Goal: Task Accomplishment & Management: Manage account settings

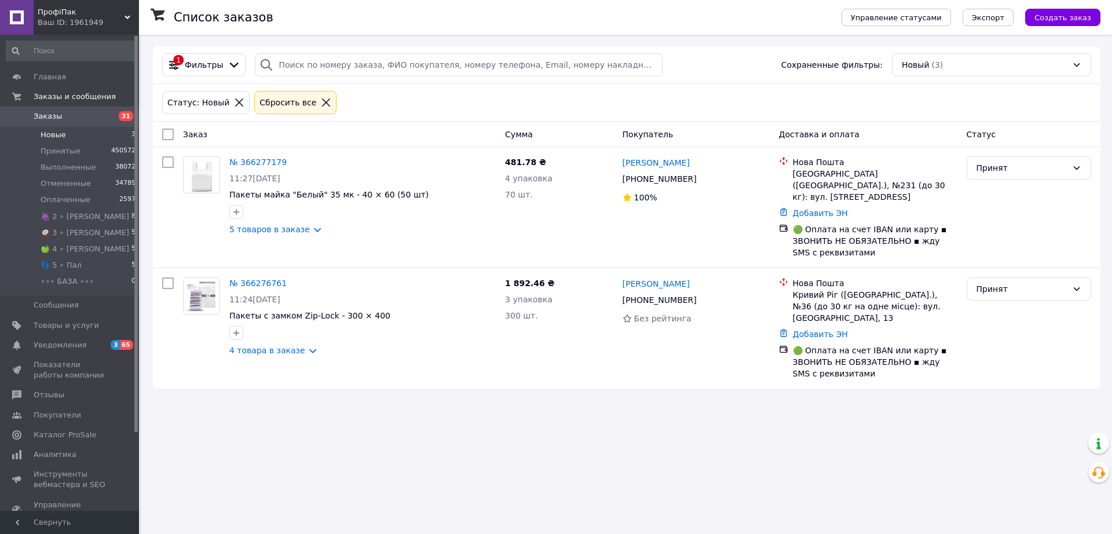
click at [50, 137] on span "Новые" at bounding box center [53, 135] width 25 height 10
click at [55, 138] on span "Новые" at bounding box center [53, 135] width 25 height 10
click at [53, 133] on span "Новые" at bounding box center [53, 135] width 25 height 10
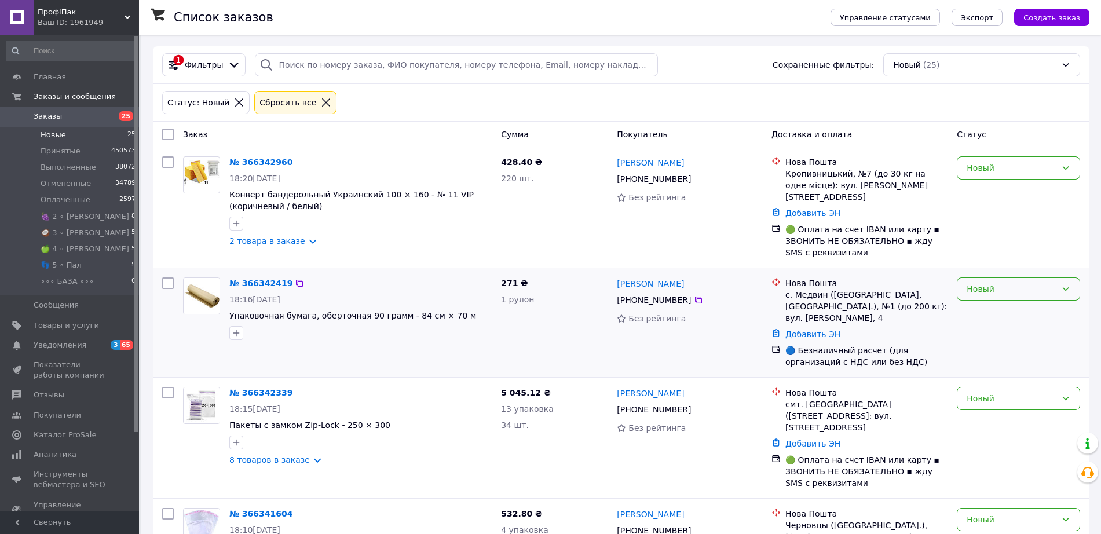
click at [1007, 284] on div "Новый" at bounding box center [1018, 288] width 123 height 23
click at [1002, 337] on li "🥥 3 ∘ [PERSON_NAME]" at bounding box center [1019, 334] width 122 height 21
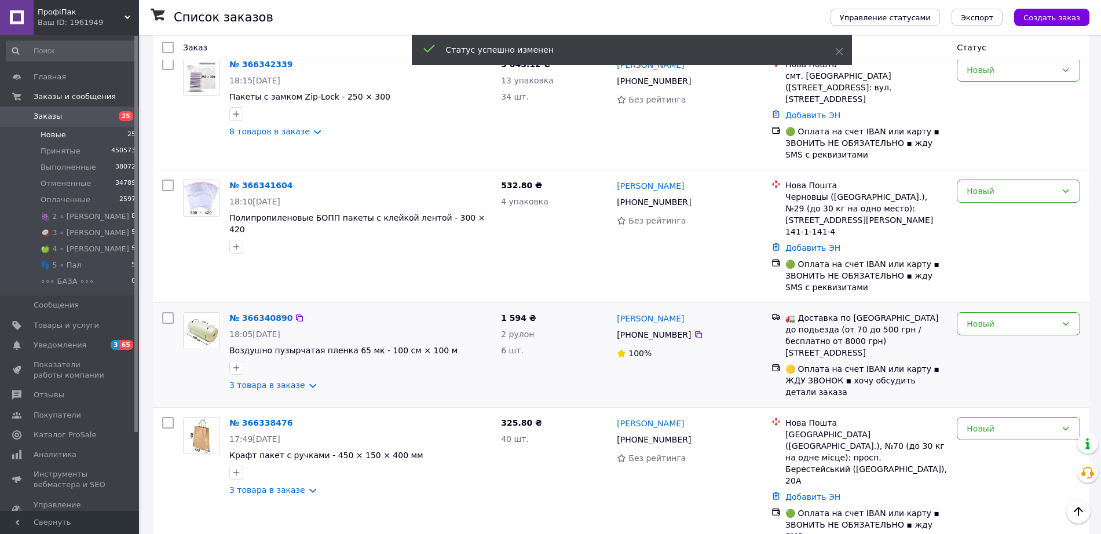
scroll to position [362, 0]
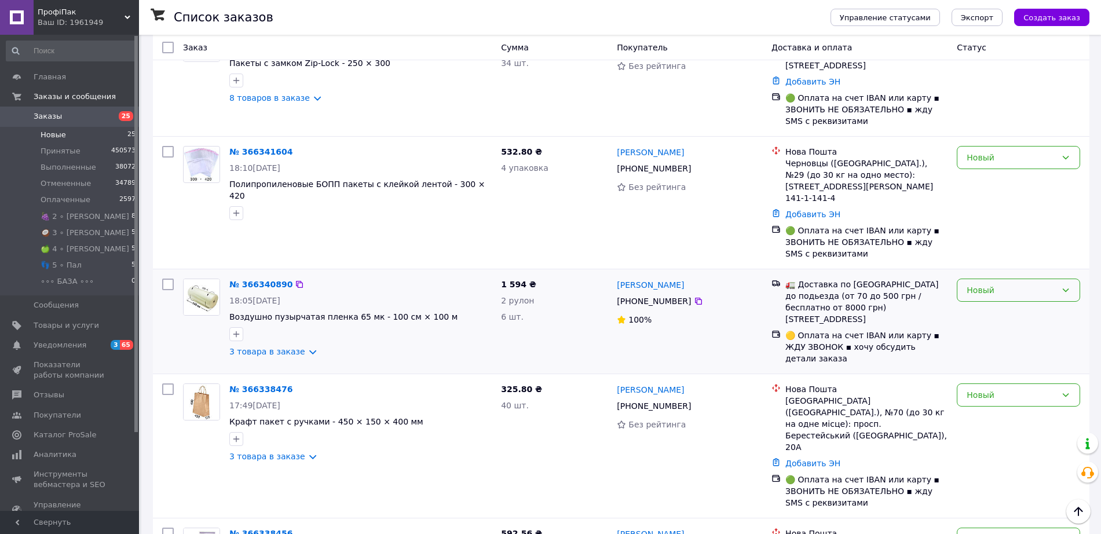
click at [976, 284] on div "Новый" at bounding box center [1012, 290] width 90 height 13
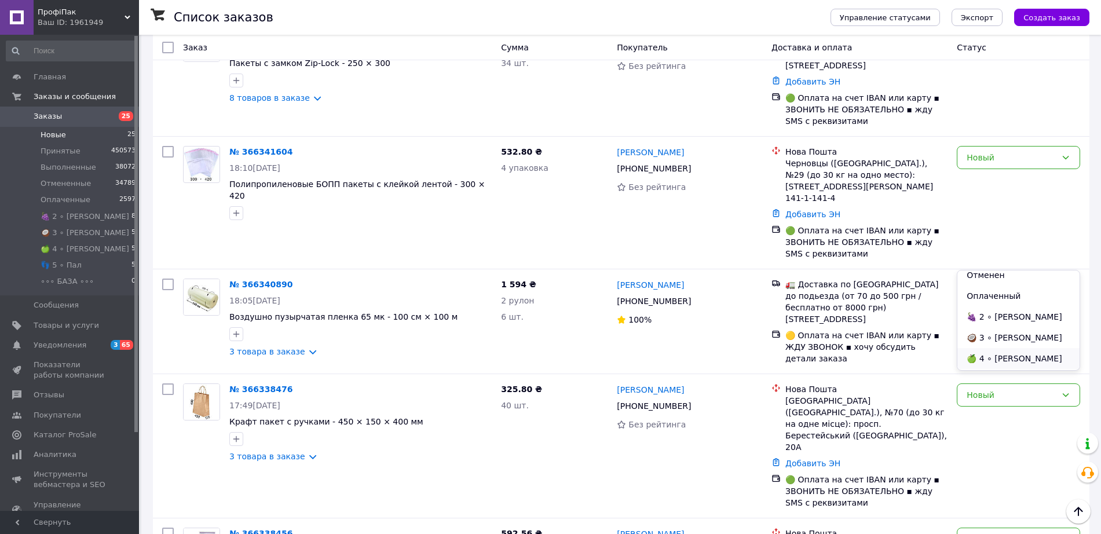
scroll to position [72, 0]
click at [1003, 335] on li "🍏 4 ∘ [PERSON_NAME]" at bounding box center [1019, 333] width 122 height 21
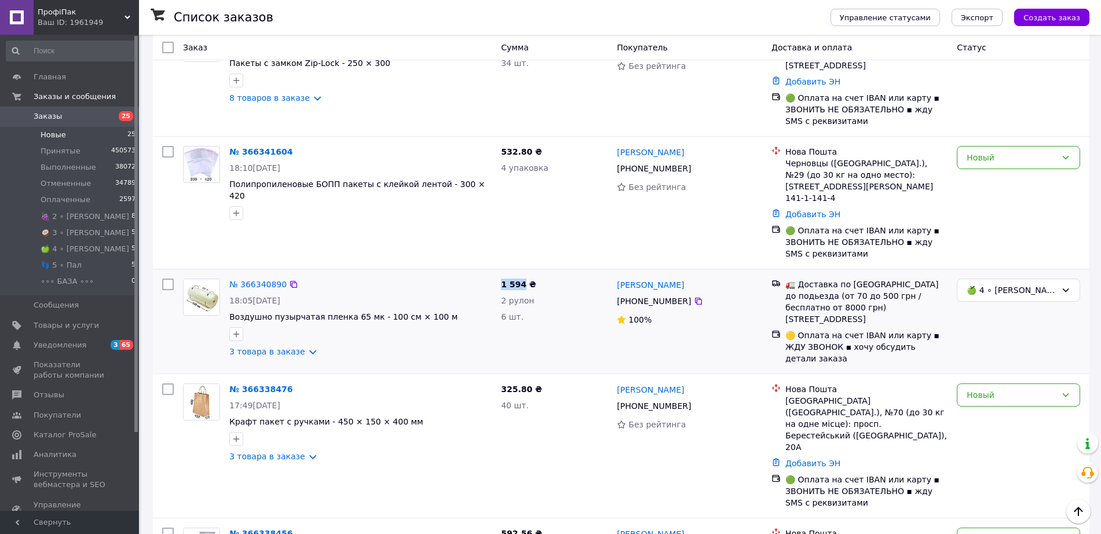
drag, startPoint x: 522, startPoint y: 250, endPoint x: 500, endPoint y: 251, distance: 22.1
click at [500, 274] on div "1 594 ₴ 2 рулон 6 шт." at bounding box center [554, 321] width 116 height 95
copy span "1 594"
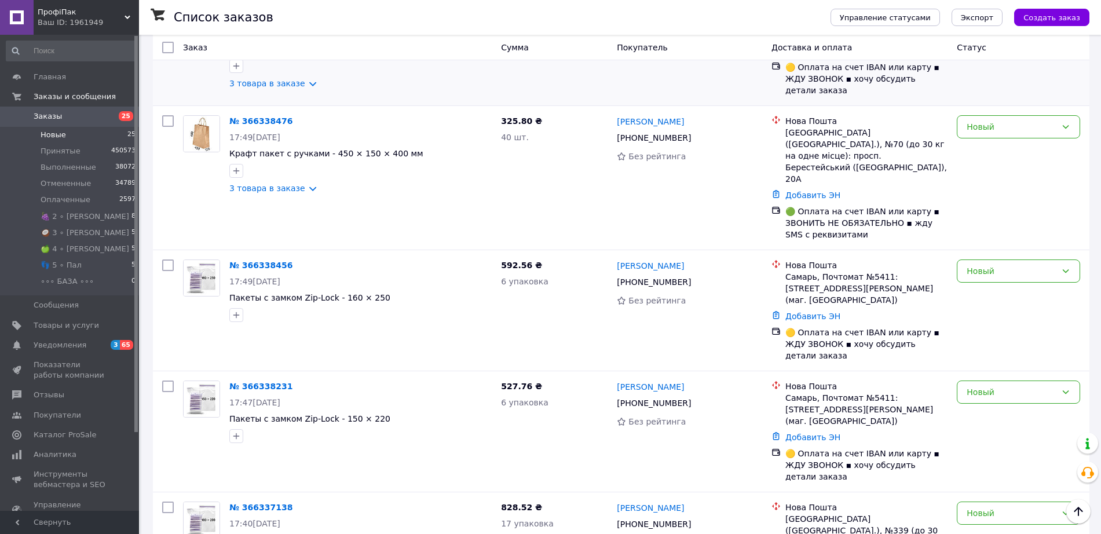
scroll to position [652, 0]
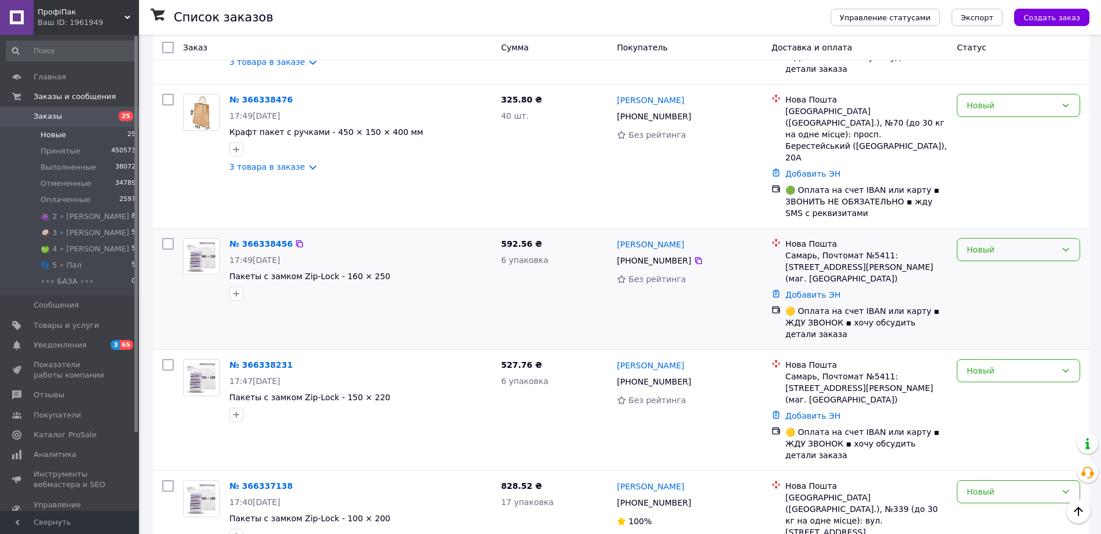
click at [978, 243] on div "Новый" at bounding box center [1012, 249] width 90 height 13
click at [1002, 283] on li "👣 5 ∘ Пал" at bounding box center [1019, 284] width 122 height 21
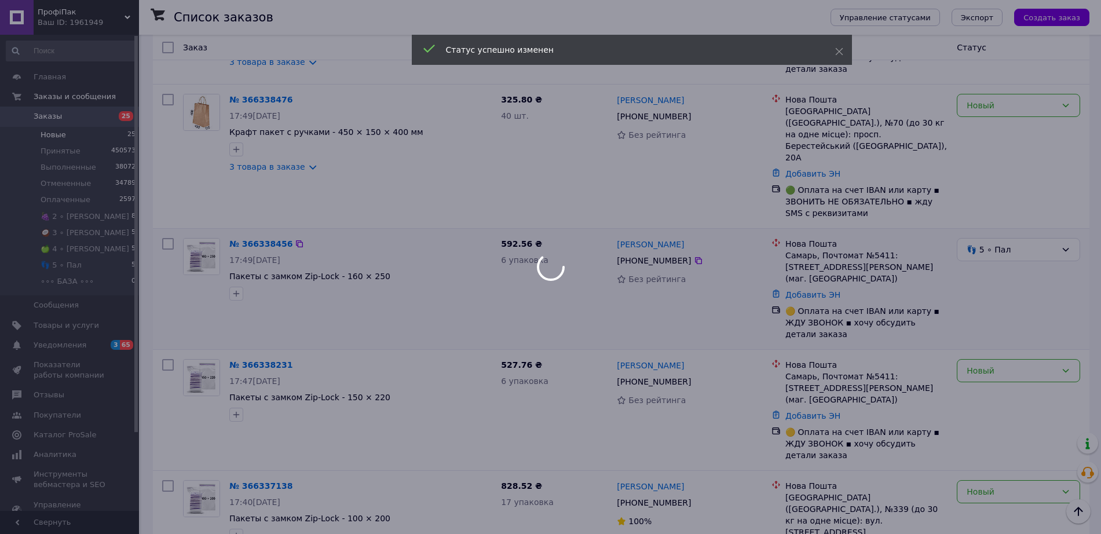
scroll to position [542, 0]
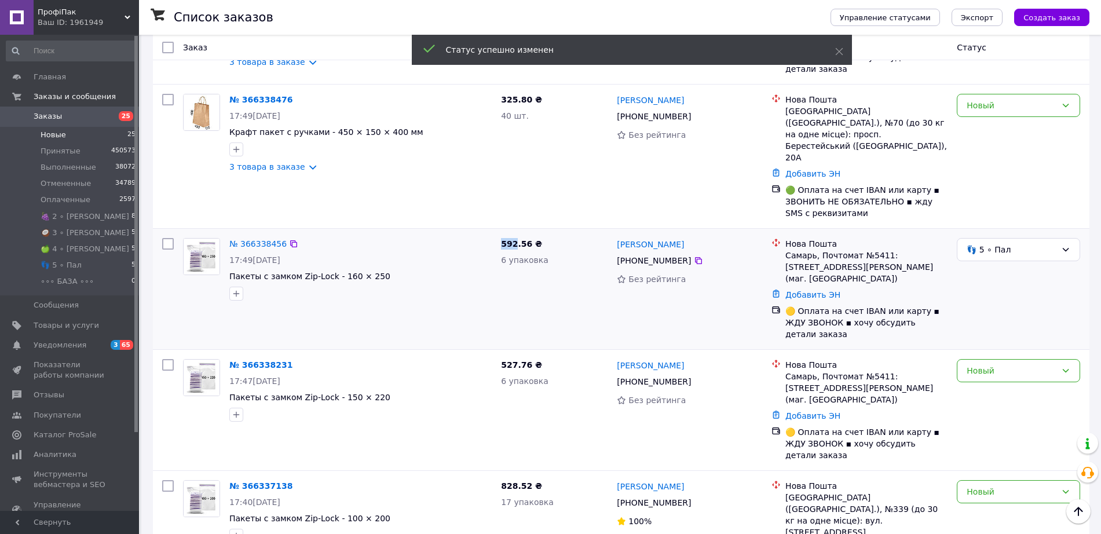
drag, startPoint x: 514, startPoint y: 181, endPoint x: 502, endPoint y: 181, distance: 12.2
click at [502, 239] on span "592.56 ₴" at bounding box center [521, 243] width 41 height 9
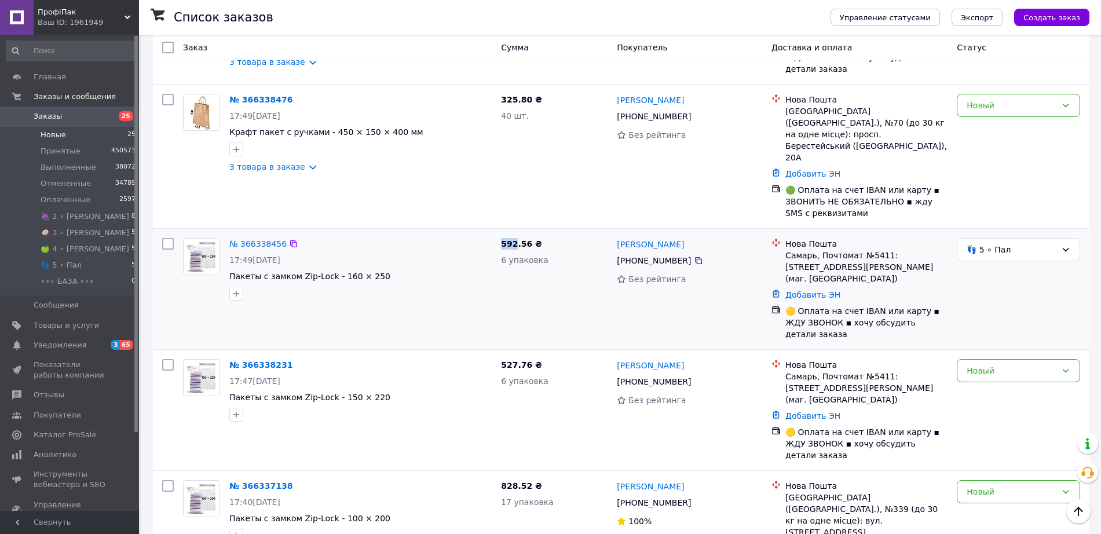
copy span "592"
click at [972, 364] on div "Новый" at bounding box center [1012, 370] width 90 height 13
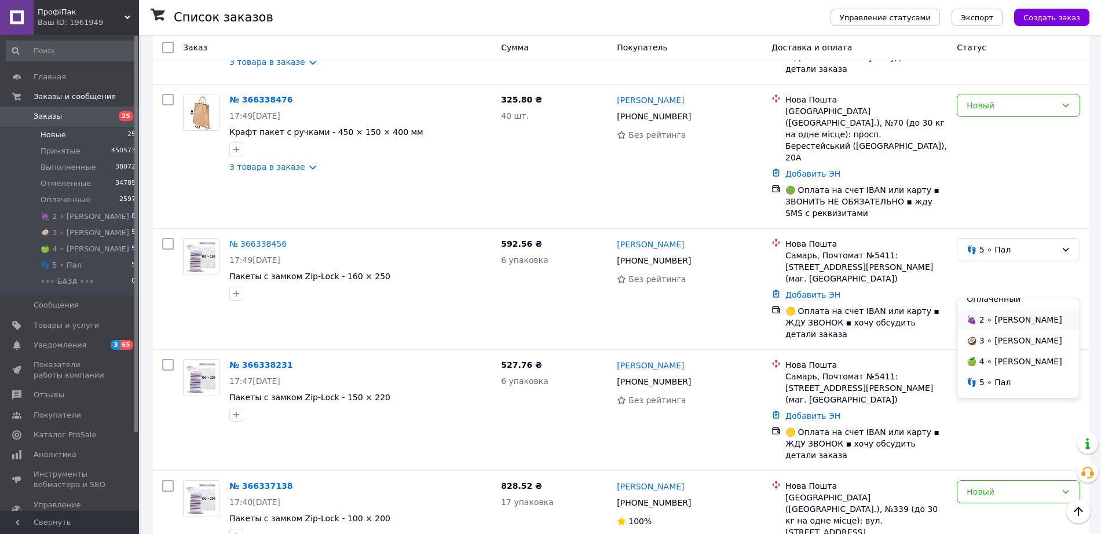
click at [1002, 322] on li "🍇 2 ∘ [PERSON_NAME]" at bounding box center [1019, 319] width 122 height 21
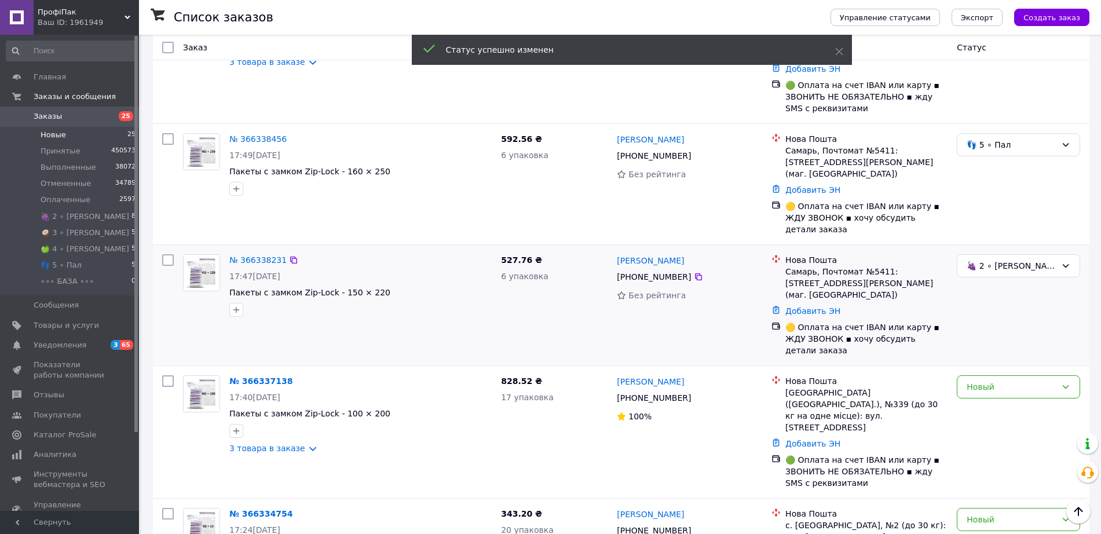
scroll to position [444, 0]
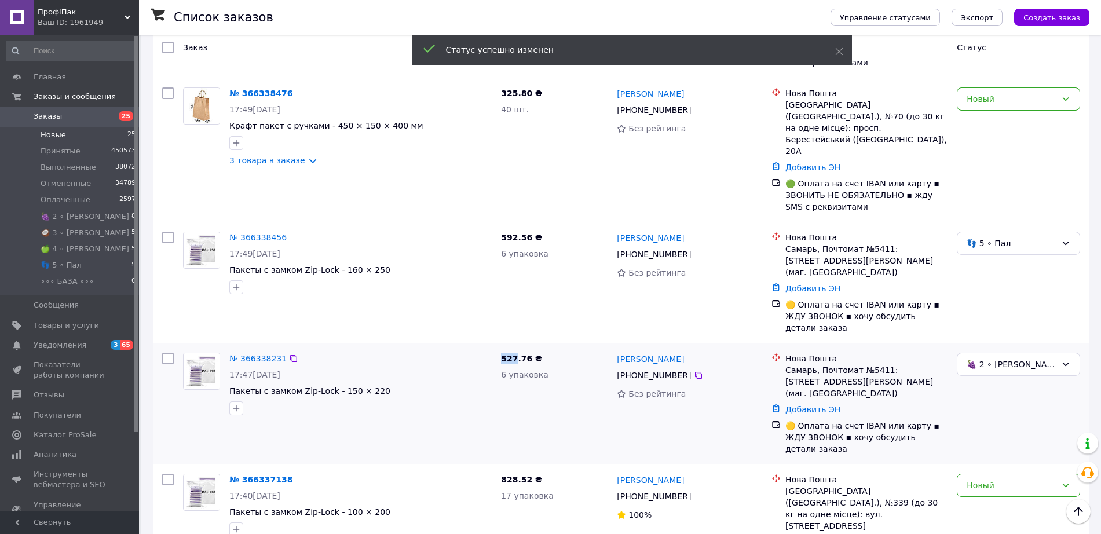
drag, startPoint x: 515, startPoint y: 277, endPoint x: 502, endPoint y: 277, distance: 12.7
click at [502, 354] on span "527.76 ₴" at bounding box center [521, 358] width 41 height 9
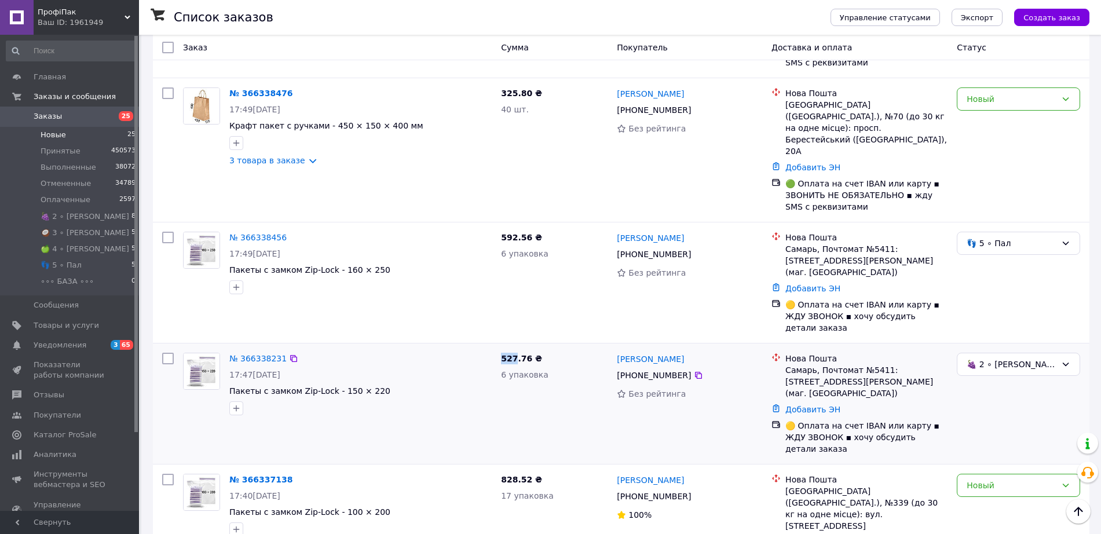
copy span "527"
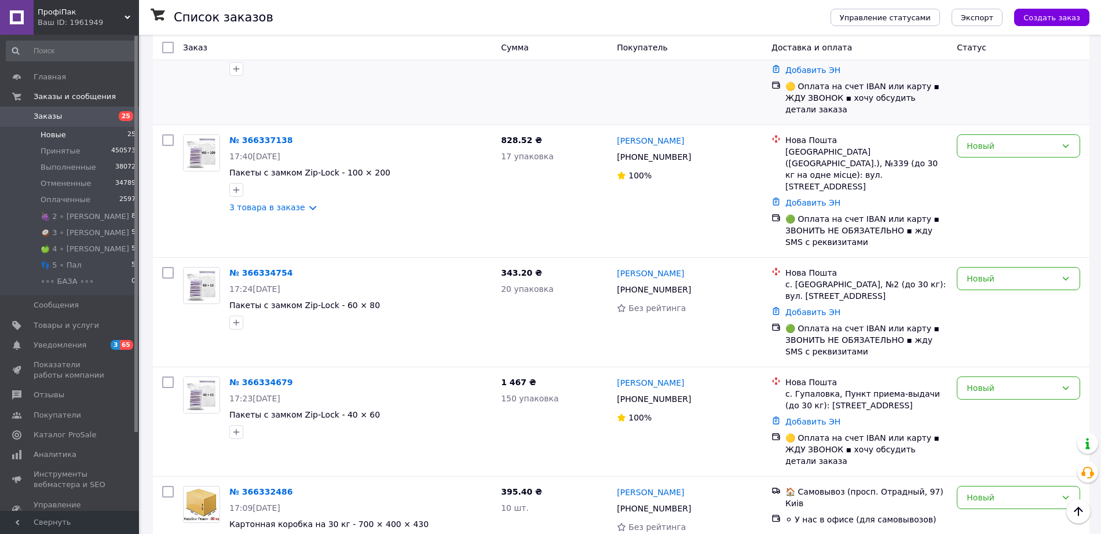
scroll to position [806, 0]
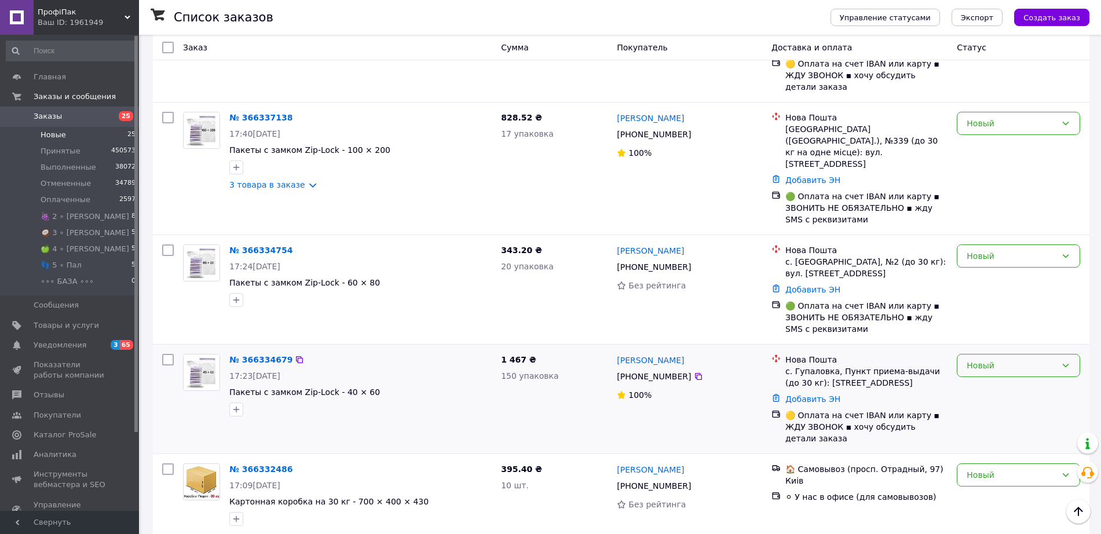
click at [973, 359] on div "Новый" at bounding box center [1012, 365] width 90 height 13
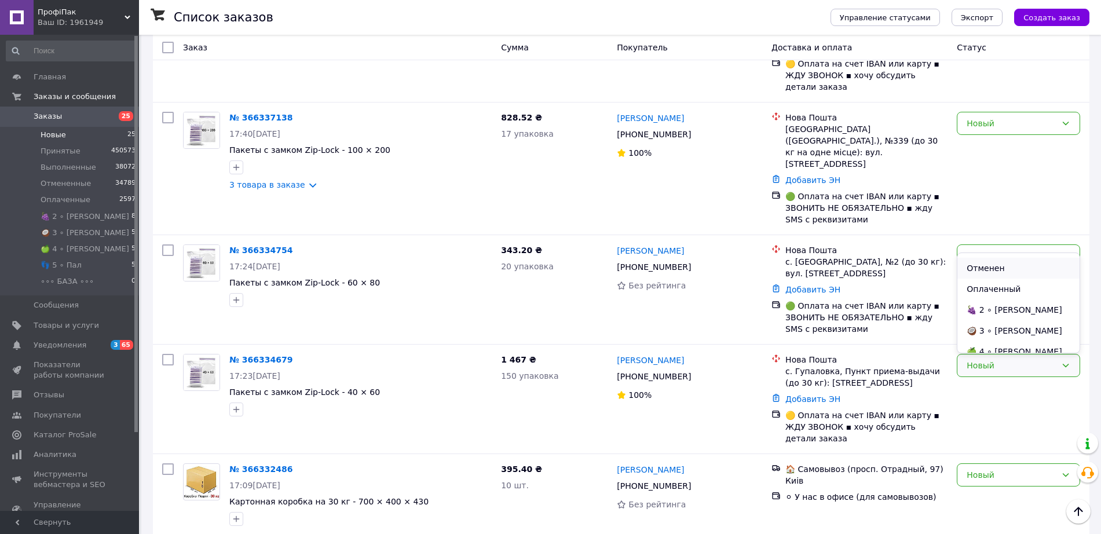
scroll to position [72, 0]
click at [997, 295] on li "🥥 3 ∘ [PERSON_NAME]" at bounding box center [1019, 295] width 122 height 21
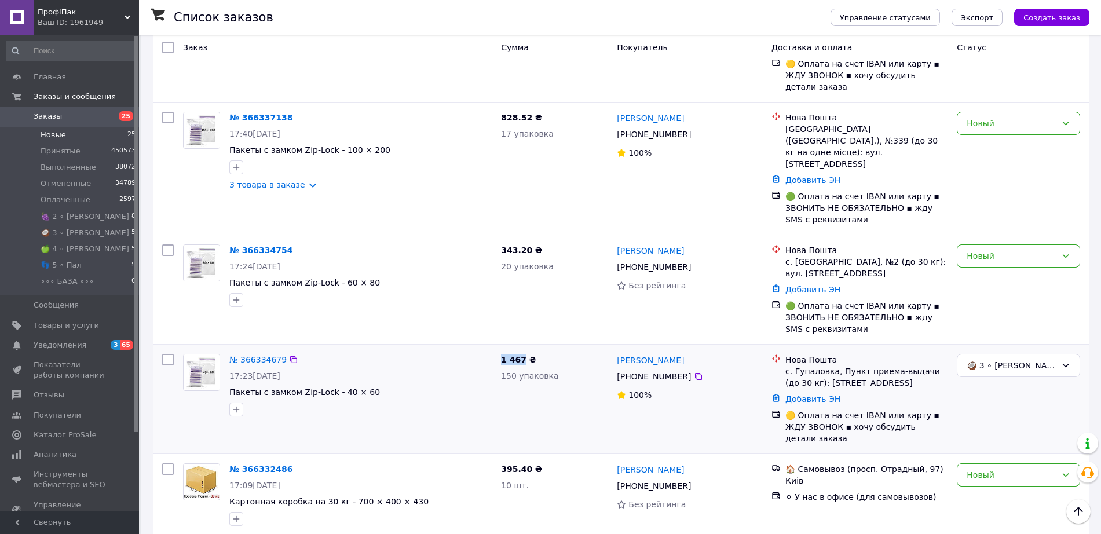
drag, startPoint x: 521, startPoint y: 232, endPoint x: 502, endPoint y: 233, distance: 19.1
click at [502, 355] on span "1 467 ₴" at bounding box center [518, 359] width 35 height 9
copy span "1 467"
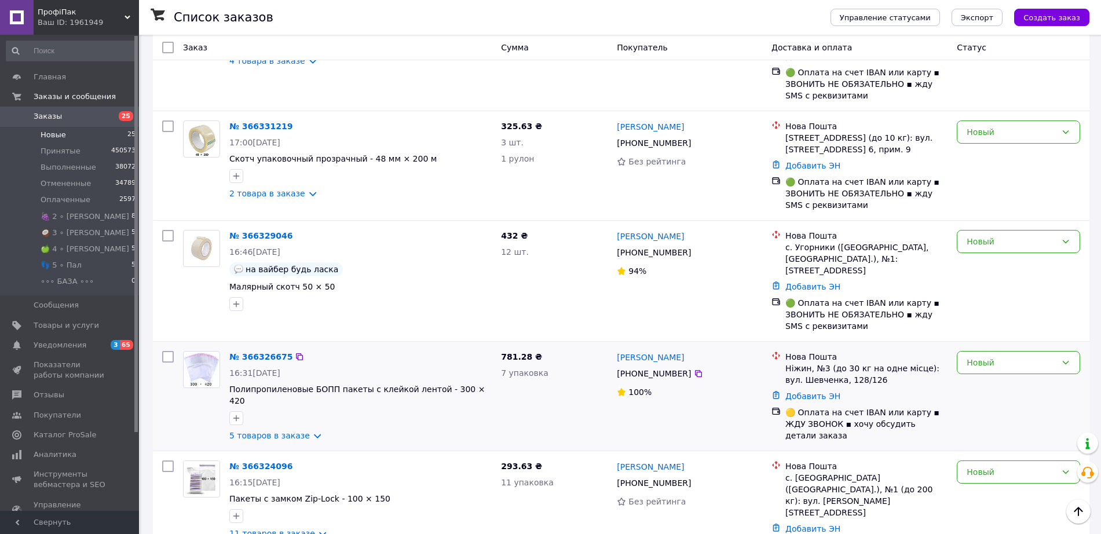
scroll to position [1608, 0]
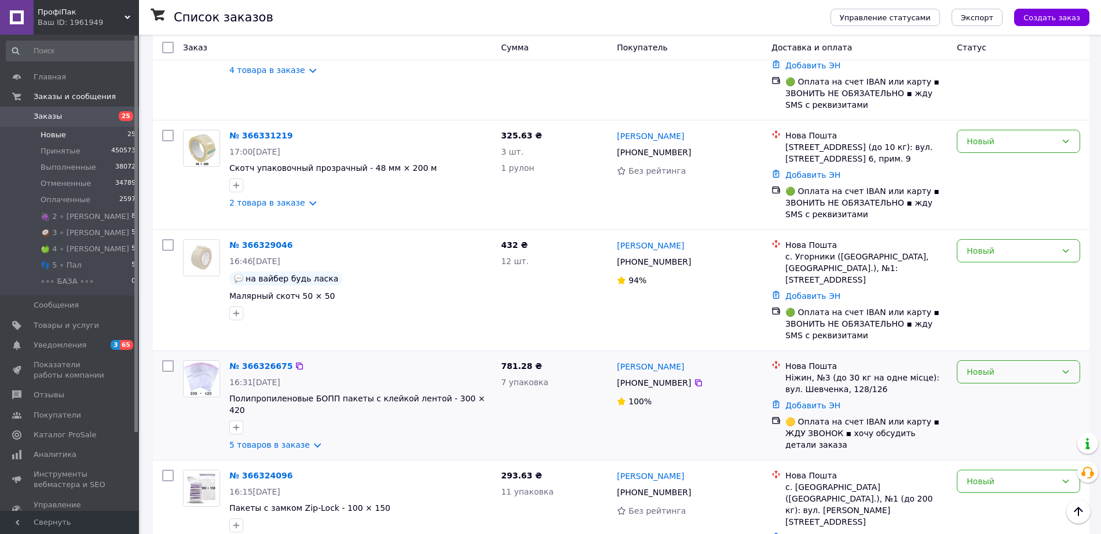
click at [994, 366] on div "Новый" at bounding box center [1012, 372] width 90 height 13
click at [1003, 260] on li "🍏 4 ∘ [PERSON_NAME]" at bounding box center [1019, 264] width 122 height 21
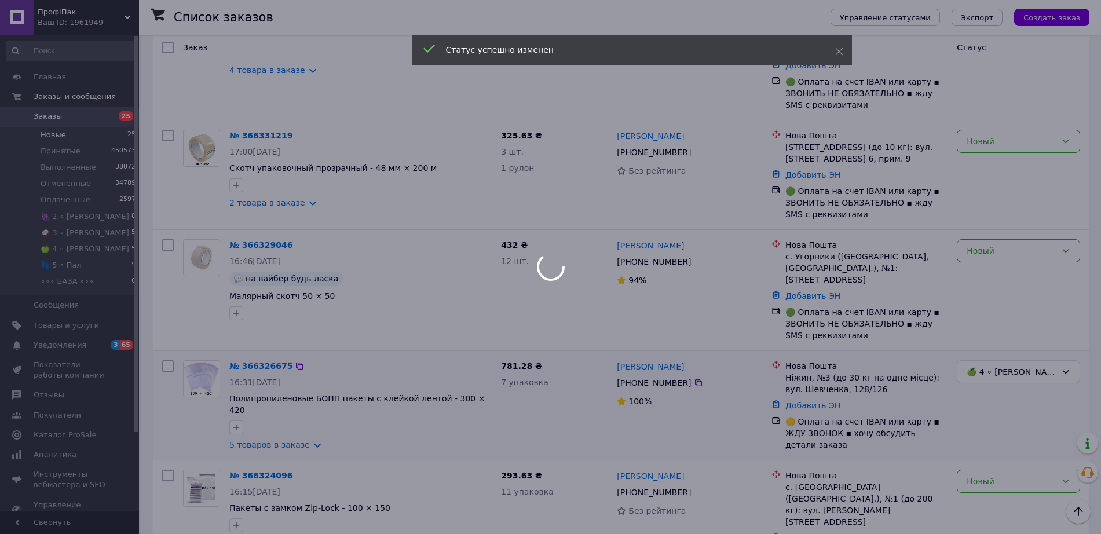
scroll to position [1314, 0]
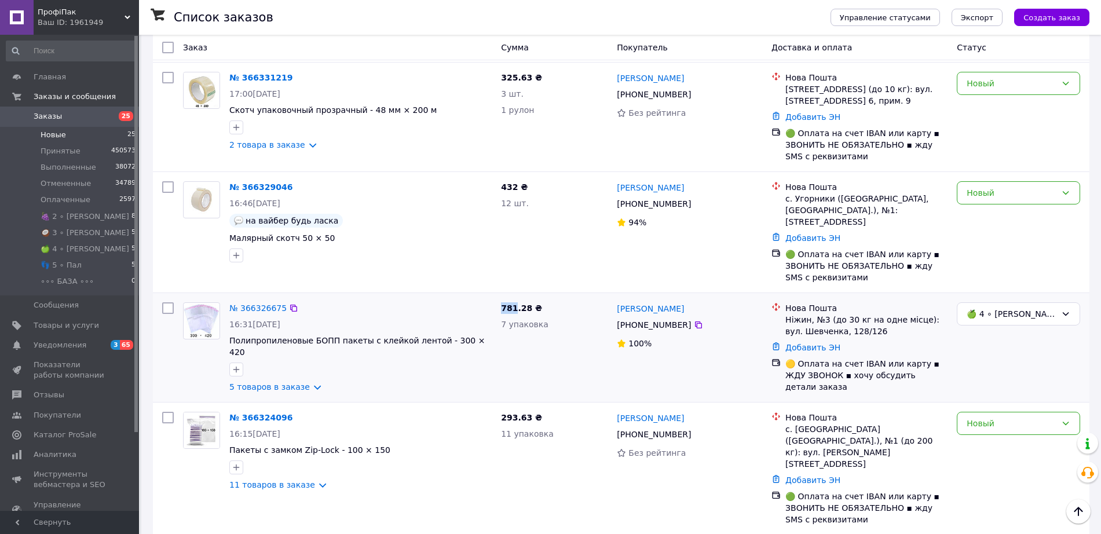
drag, startPoint x: 516, startPoint y: 181, endPoint x: 503, endPoint y: 182, distance: 12.8
click at [503, 304] on span "781.28 ₴" at bounding box center [521, 308] width 41 height 9
copy span "781"
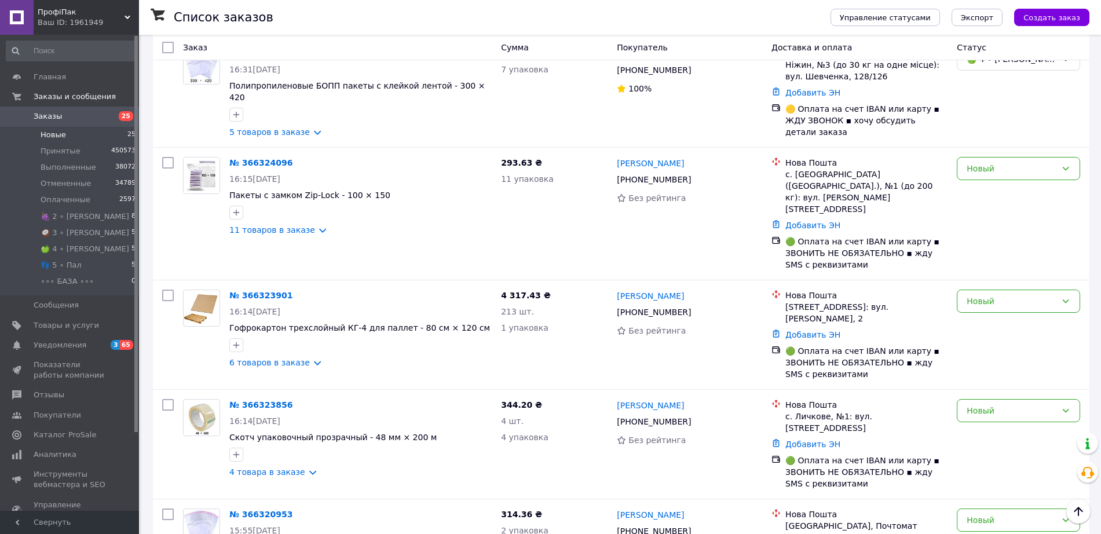
click at [1004, 399] on li "👣 5 ∘ Пал" at bounding box center [1019, 400] width 122 height 21
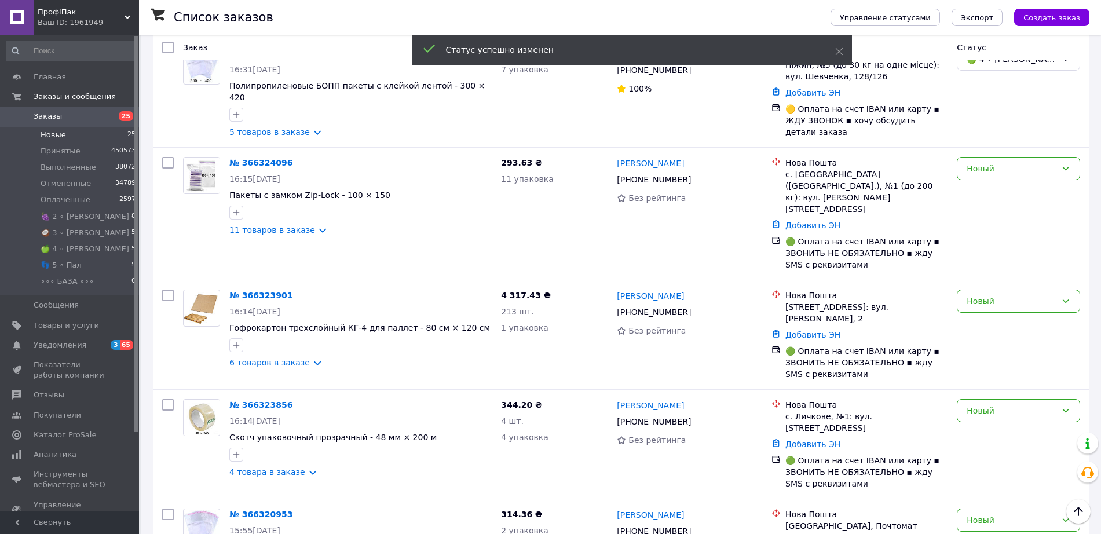
drag, startPoint x: 514, startPoint y: 441, endPoint x: 499, endPoint y: 440, distance: 15.7
copy span "550"
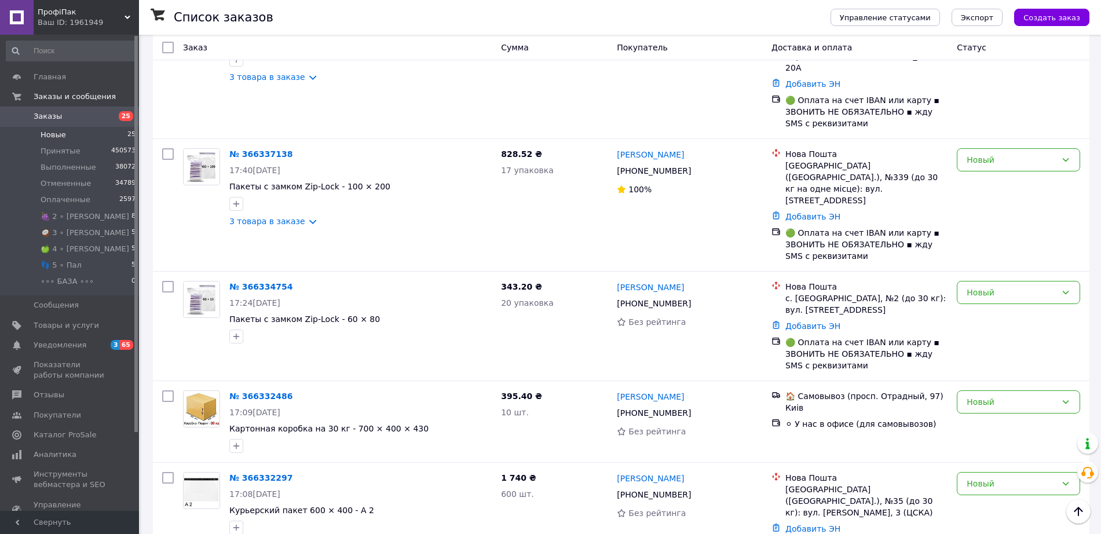
scroll to position [483, 0]
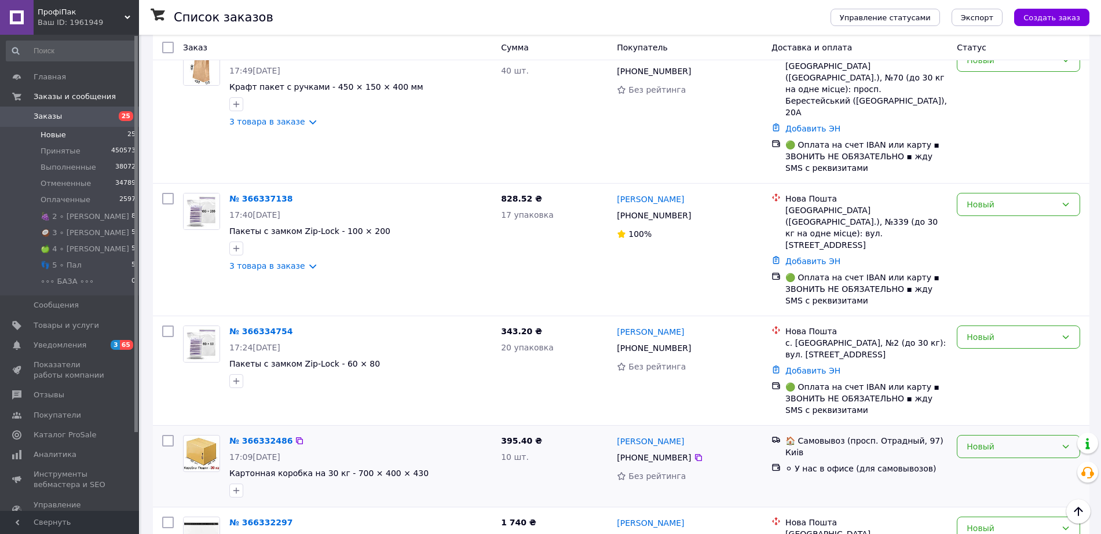
click at [1005, 440] on div "Новый" at bounding box center [1012, 446] width 90 height 13
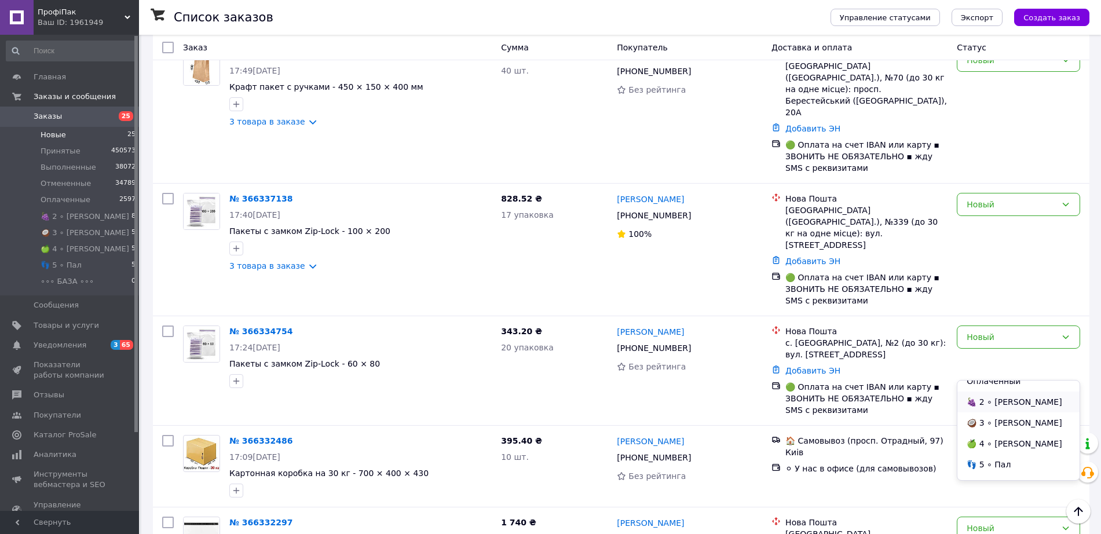
click at [998, 401] on li "🍇 2 ∘ [PERSON_NAME]" at bounding box center [1019, 402] width 122 height 21
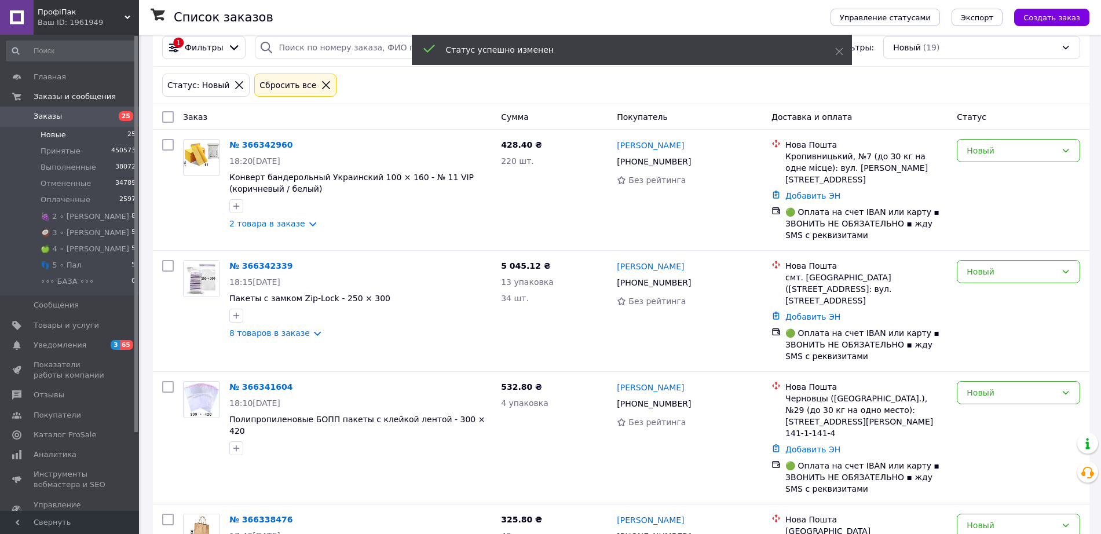
scroll to position [0, 0]
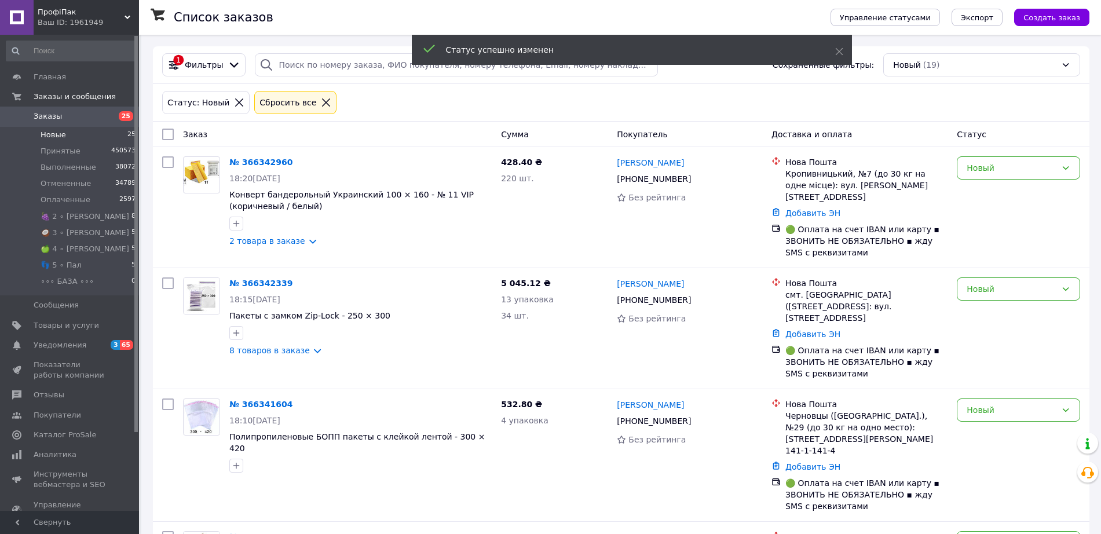
click at [257, 163] on link "№ 366342960" at bounding box center [260, 162] width 63 height 9
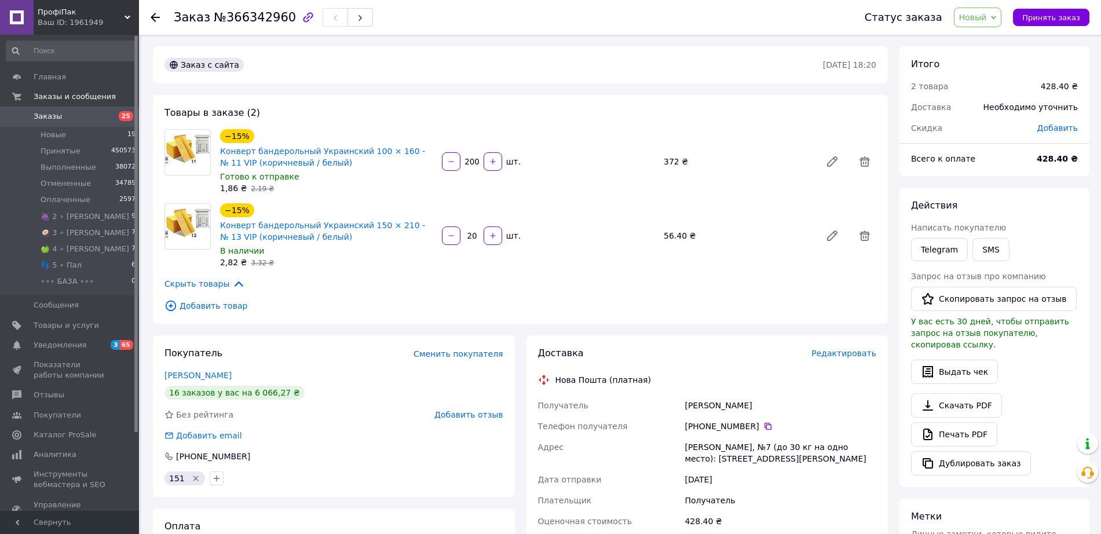
click at [237, 20] on span "№366342960" at bounding box center [255, 17] width 82 height 14
copy span "366342960"
click at [998, 16] on span "Новый" at bounding box center [978, 18] width 48 height 20
click at [992, 38] on li "Принят" at bounding box center [1005, 40] width 100 height 17
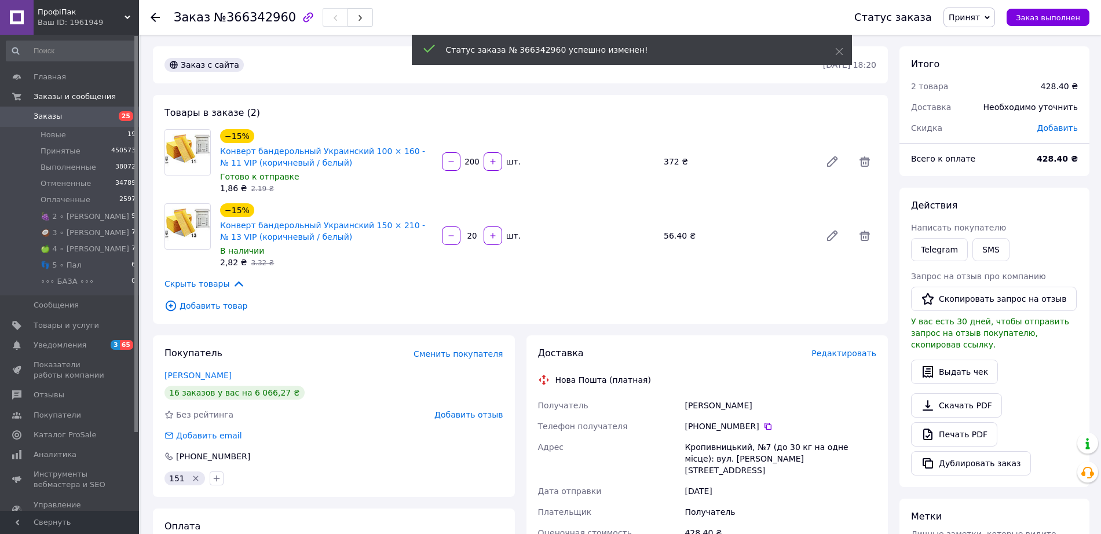
click at [151, 16] on icon at bounding box center [155, 17] width 9 height 9
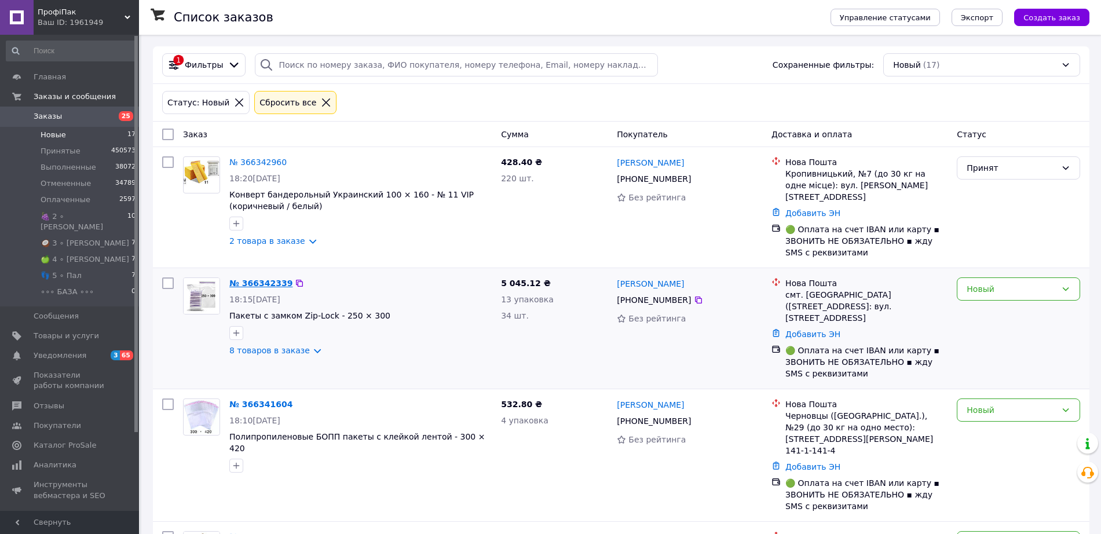
click at [260, 279] on link "№ 366342339" at bounding box center [260, 283] width 63 height 9
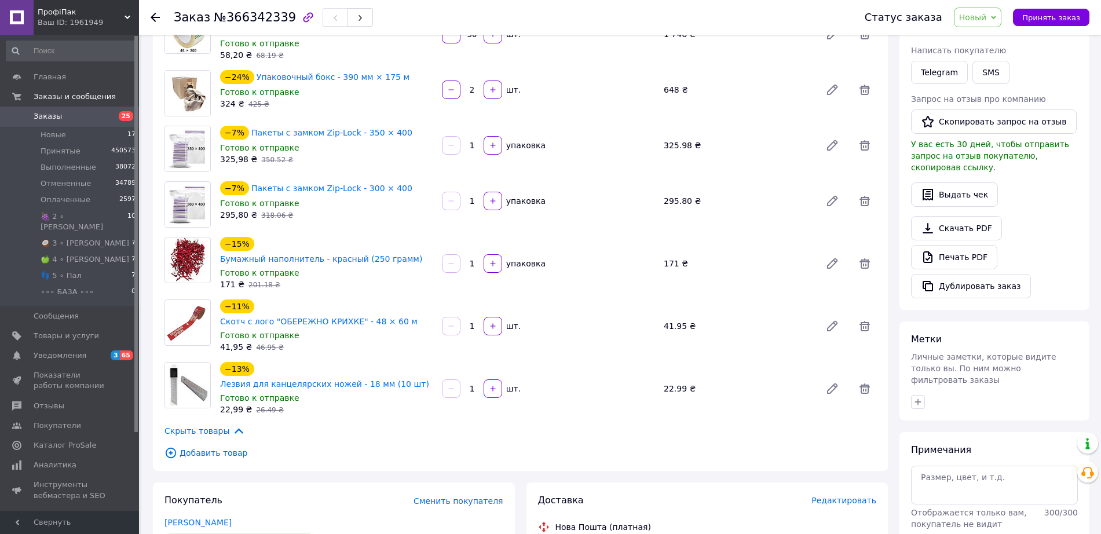
scroll to position [217, 0]
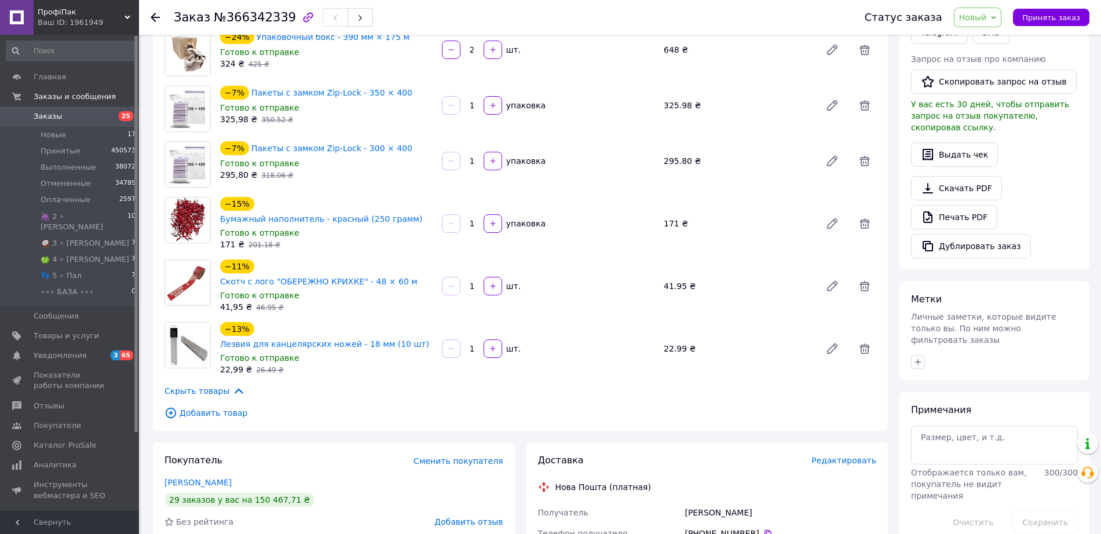
click at [252, 15] on span "№366342339" at bounding box center [255, 17] width 82 height 14
copy span "366342339"
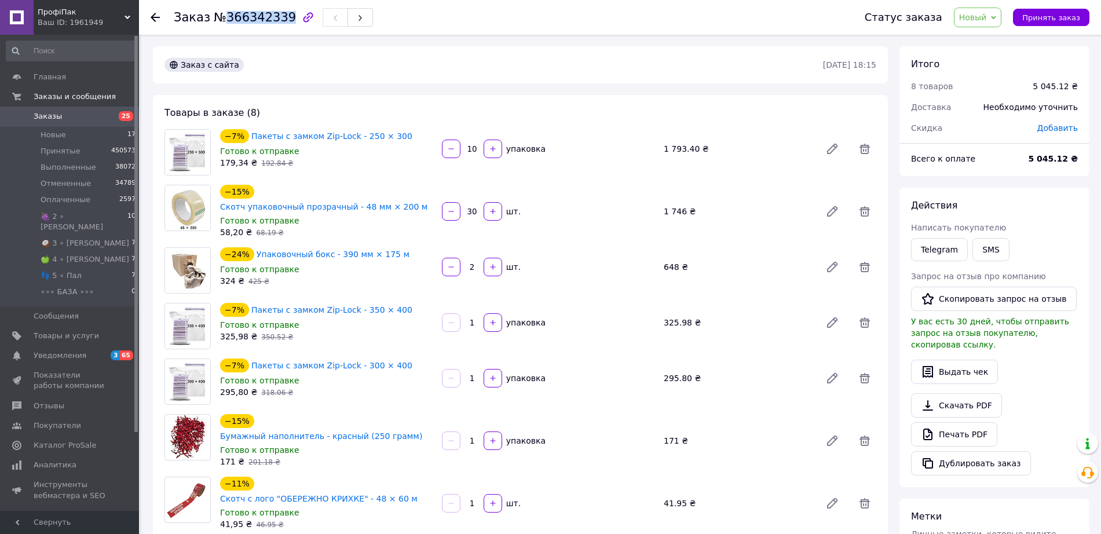
click at [980, 14] on span "Новый" at bounding box center [973, 17] width 28 height 9
click at [986, 39] on li "Принят" at bounding box center [1005, 40] width 100 height 17
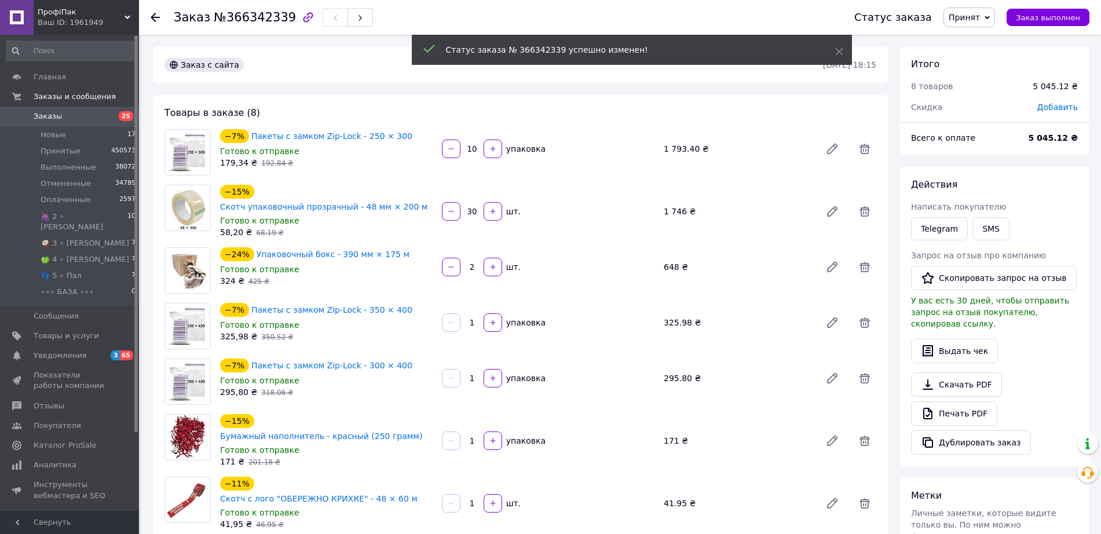
click at [153, 16] on use at bounding box center [155, 17] width 9 height 9
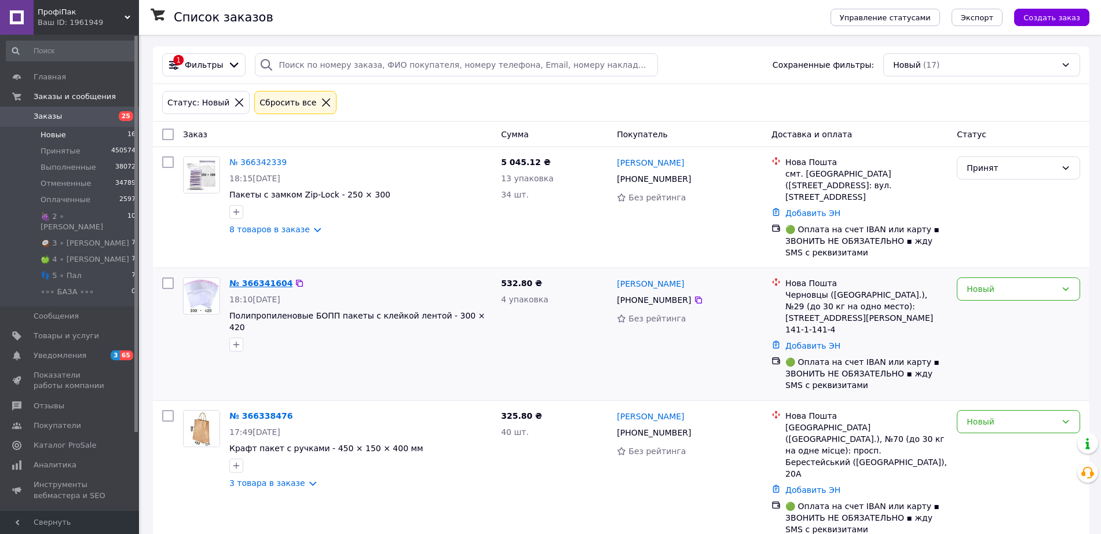
click at [257, 279] on link "№ 366341604" at bounding box center [260, 283] width 63 height 9
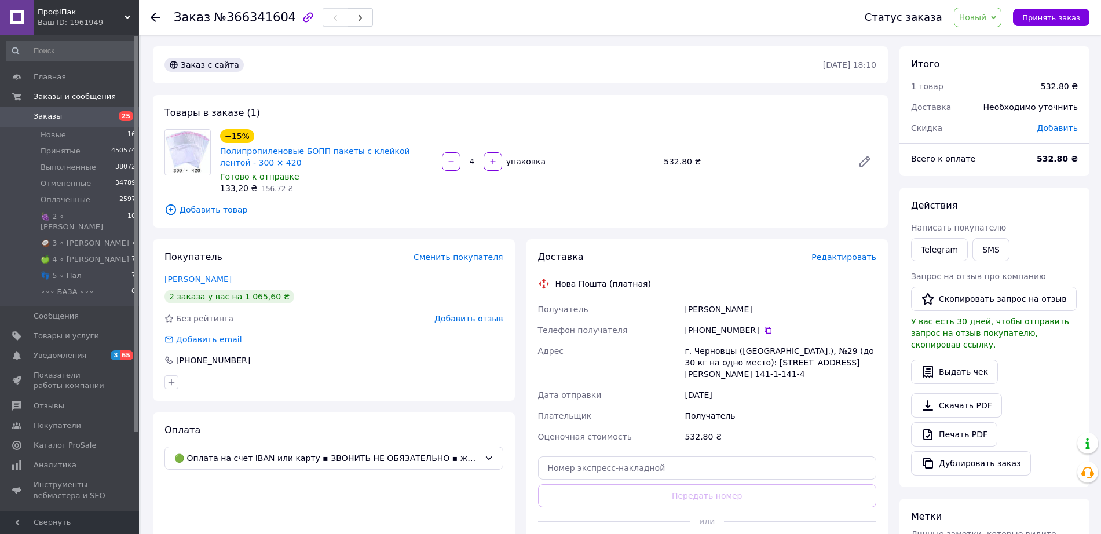
click at [238, 23] on span "№366341604" at bounding box center [255, 17] width 82 height 14
copy span "366341604"
click at [976, 17] on span "Новый" at bounding box center [973, 17] width 28 height 9
click at [978, 42] on li "Принят" at bounding box center [1005, 40] width 100 height 17
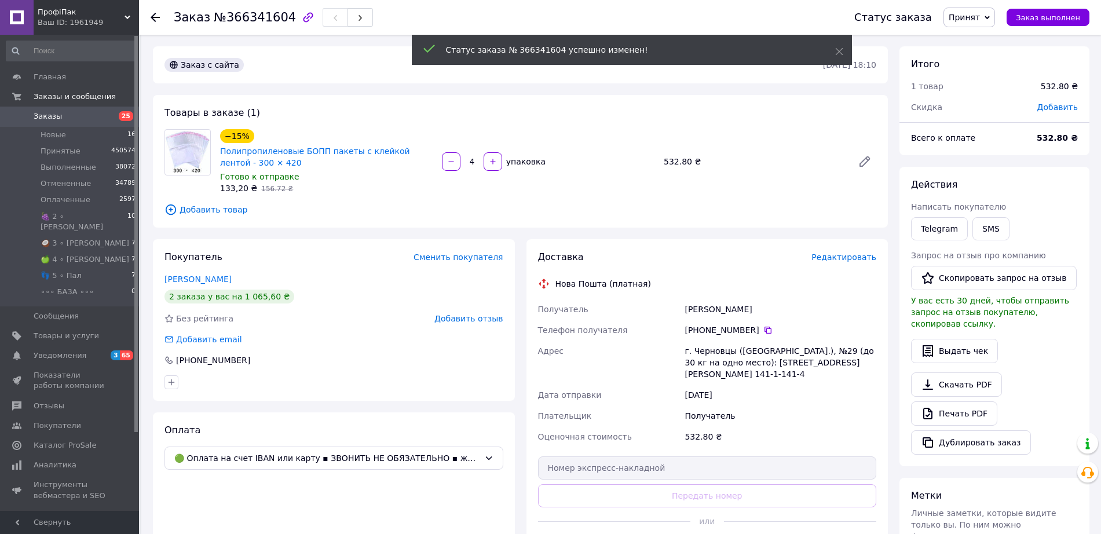
click at [153, 14] on icon at bounding box center [155, 17] width 9 height 9
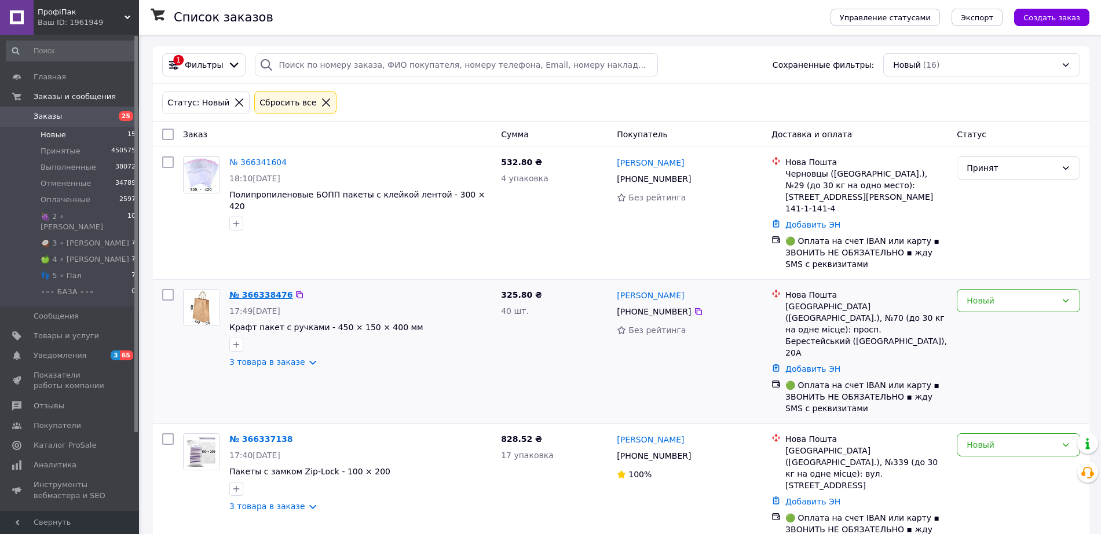
click at [257, 290] on link "№ 366338476" at bounding box center [260, 294] width 63 height 9
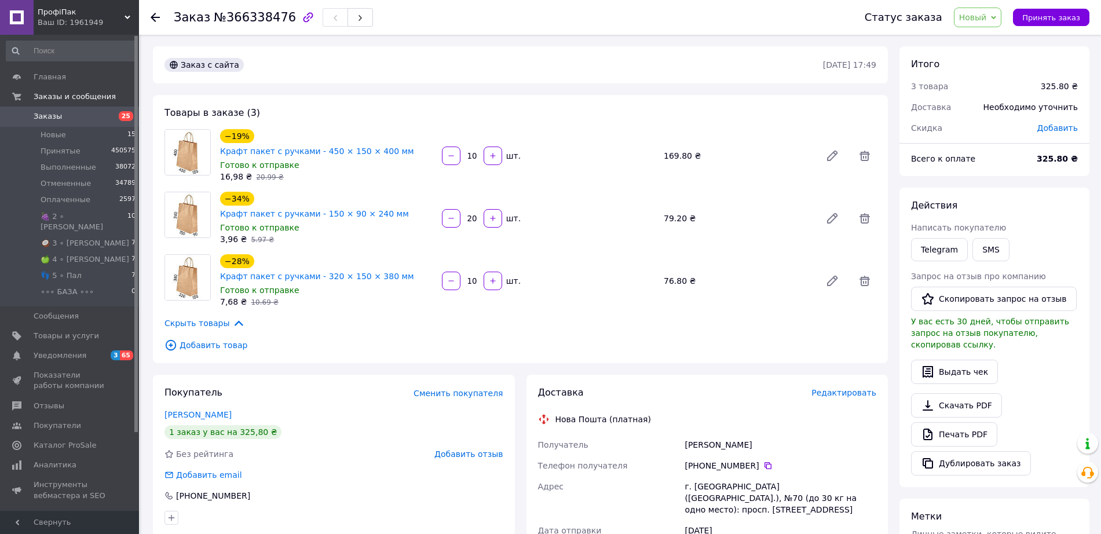
click at [230, 20] on span "№366338476" at bounding box center [255, 17] width 82 height 14
copy span "366338476"
click at [984, 21] on span "Новый" at bounding box center [973, 17] width 28 height 9
click at [984, 35] on li "Принят" at bounding box center [1005, 40] width 100 height 17
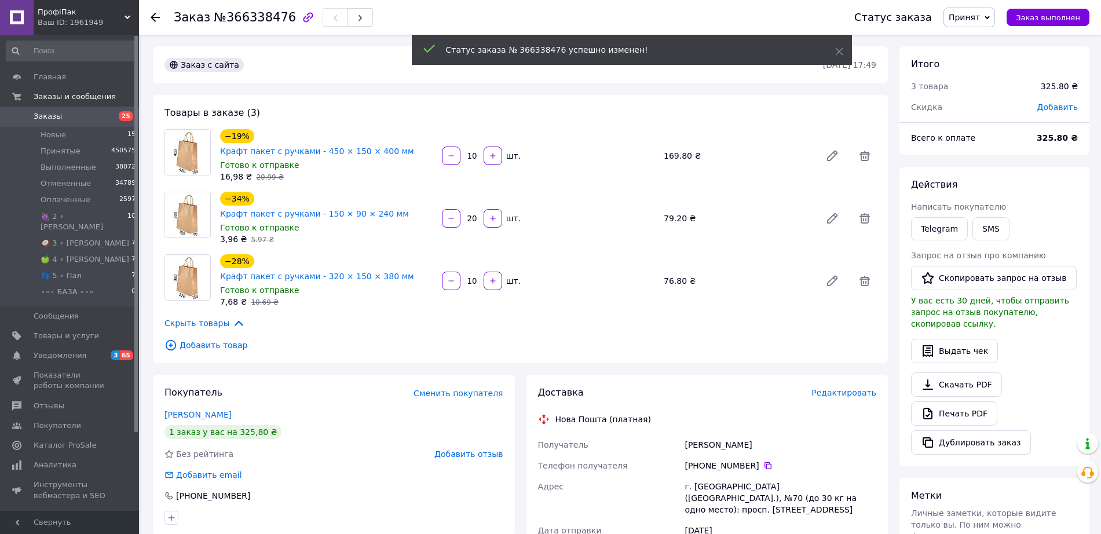
click at [155, 16] on icon at bounding box center [155, 17] width 9 height 9
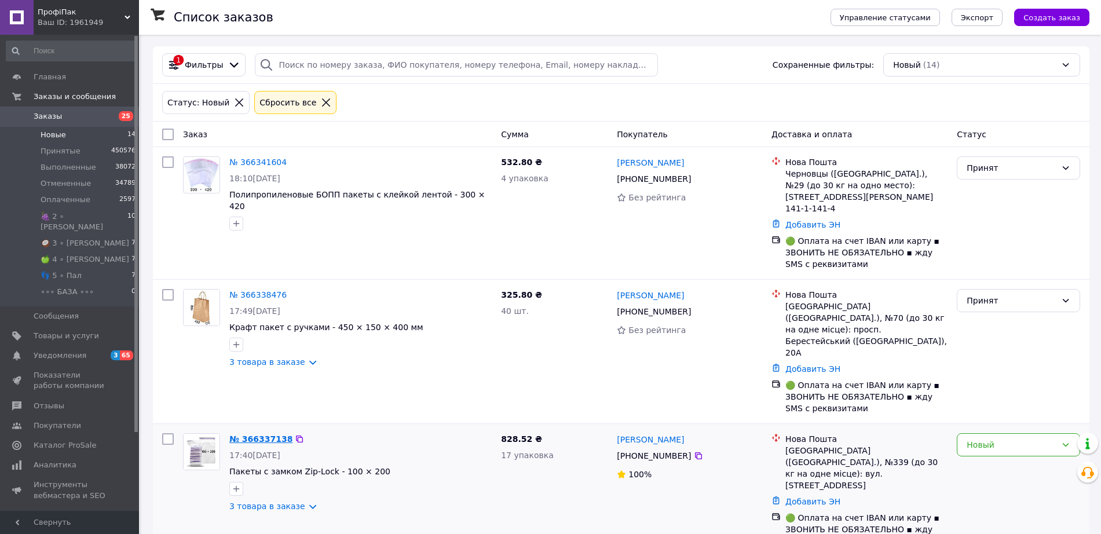
click at [263, 434] on link "№ 366337138" at bounding box center [260, 438] width 63 height 9
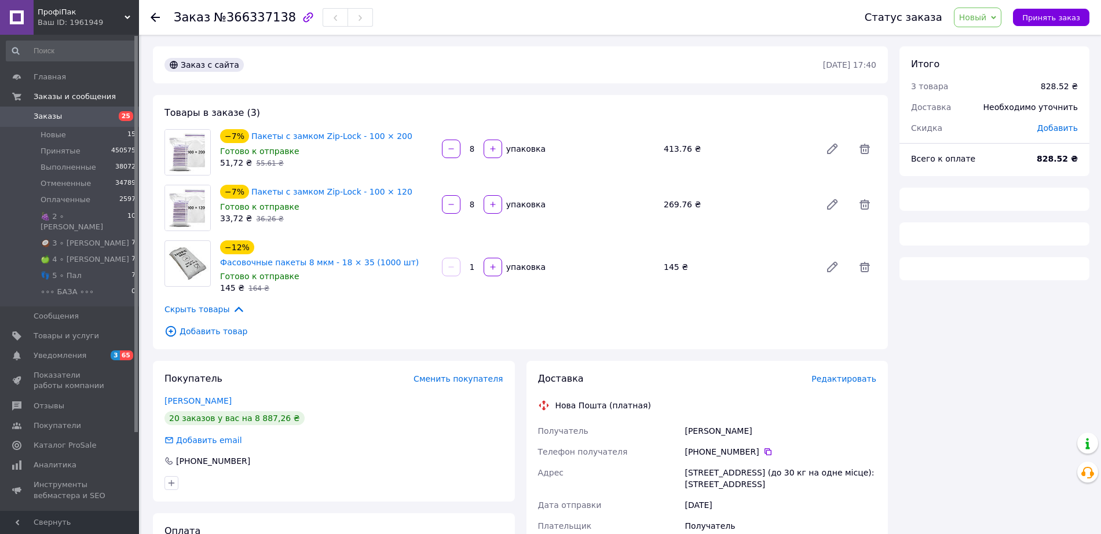
click at [241, 19] on span "№366337138" at bounding box center [255, 17] width 82 height 14
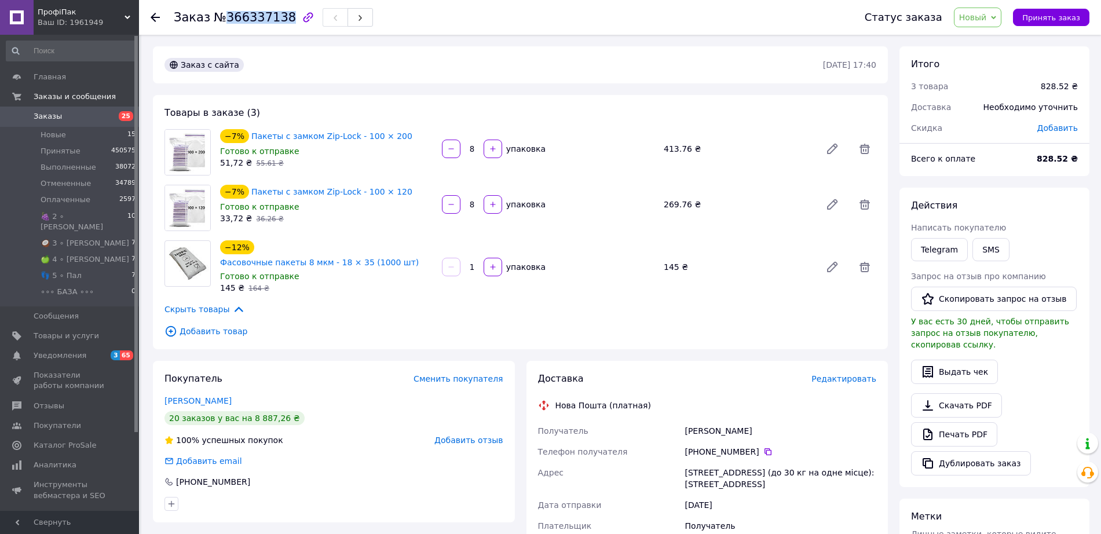
click at [985, 19] on span "Новый" at bounding box center [973, 17] width 28 height 9
click at [980, 40] on li "Принят" at bounding box center [1005, 40] width 100 height 17
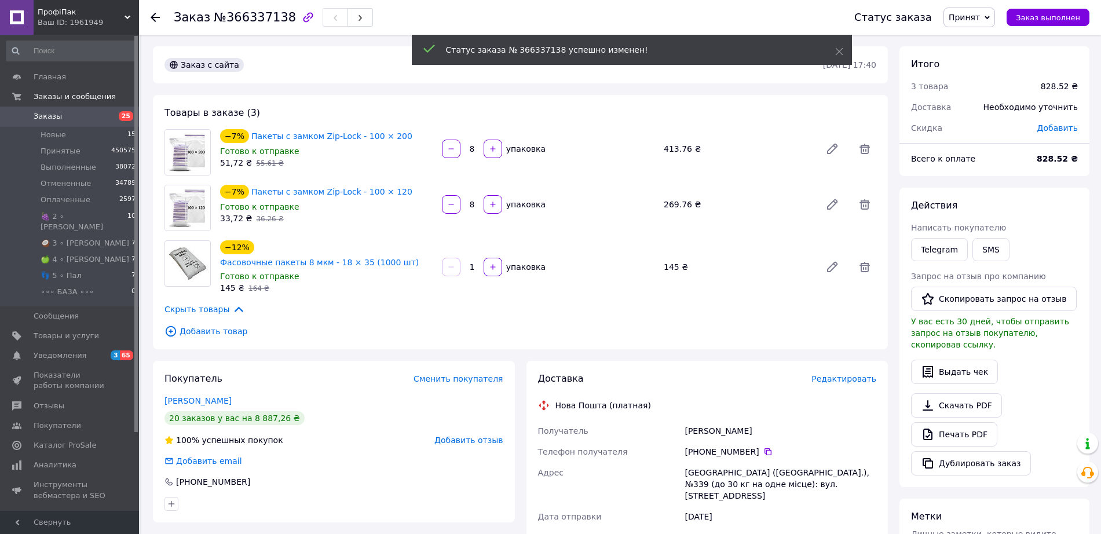
click at [153, 16] on use at bounding box center [155, 17] width 9 height 9
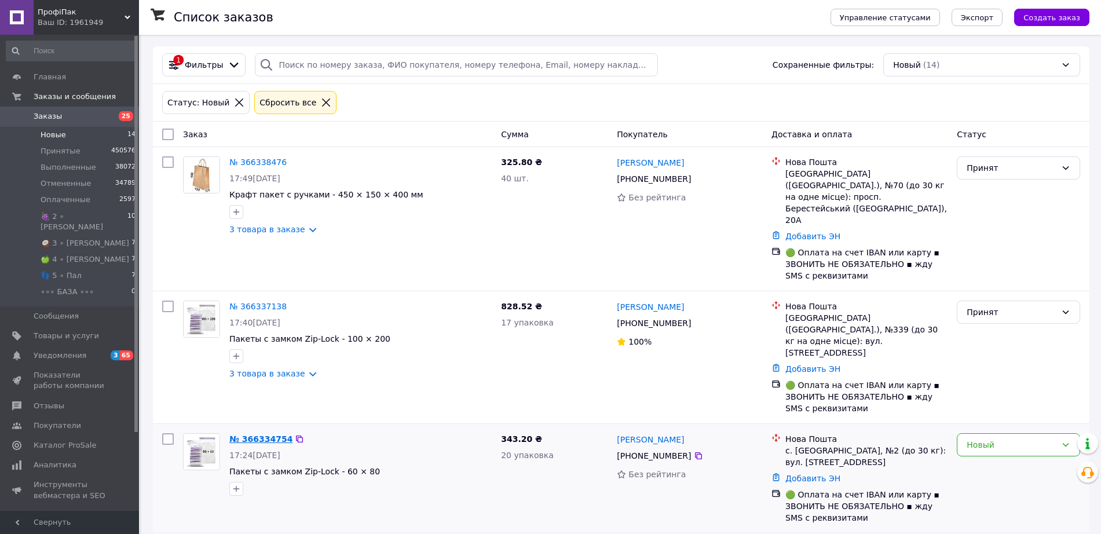
click at [244, 434] on link "№ 366334754" at bounding box center [260, 438] width 63 height 9
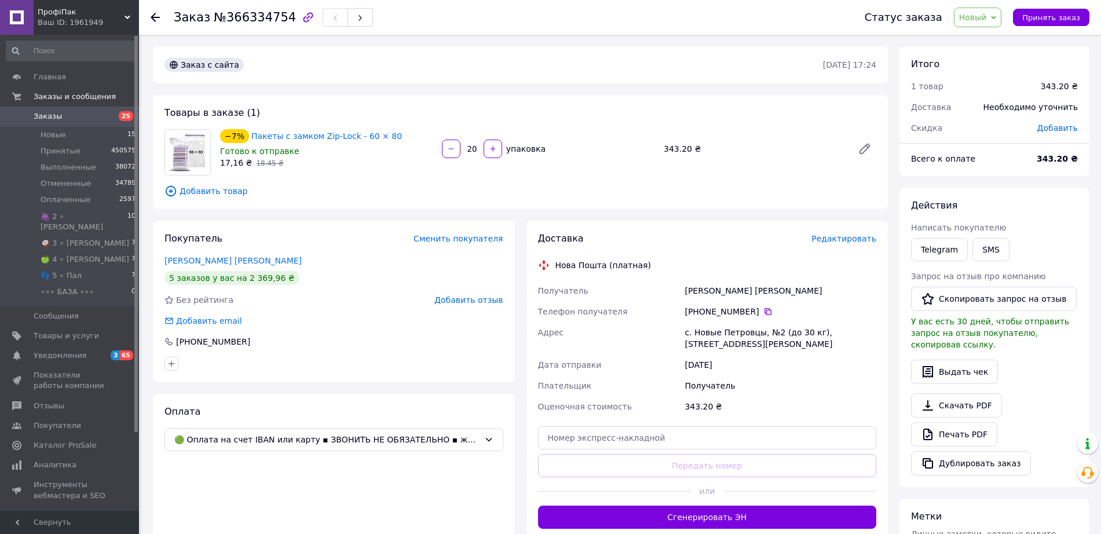
click at [247, 19] on span "№366334754" at bounding box center [255, 17] width 82 height 14
click at [249, 23] on span "№366334754" at bounding box center [255, 17] width 82 height 14
click at [980, 21] on span "Новый" at bounding box center [973, 17] width 28 height 9
click at [986, 38] on li "Принят" at bounding box center [1005, 40] width 100 height 17
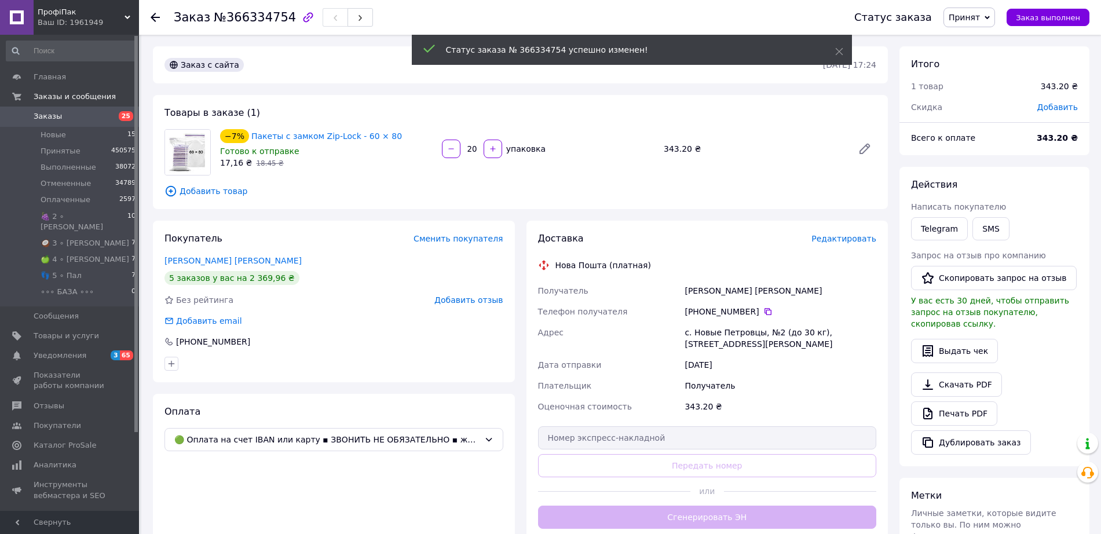
click at [154, 17] on use at bounding box center [155, 17] width 9 height 9
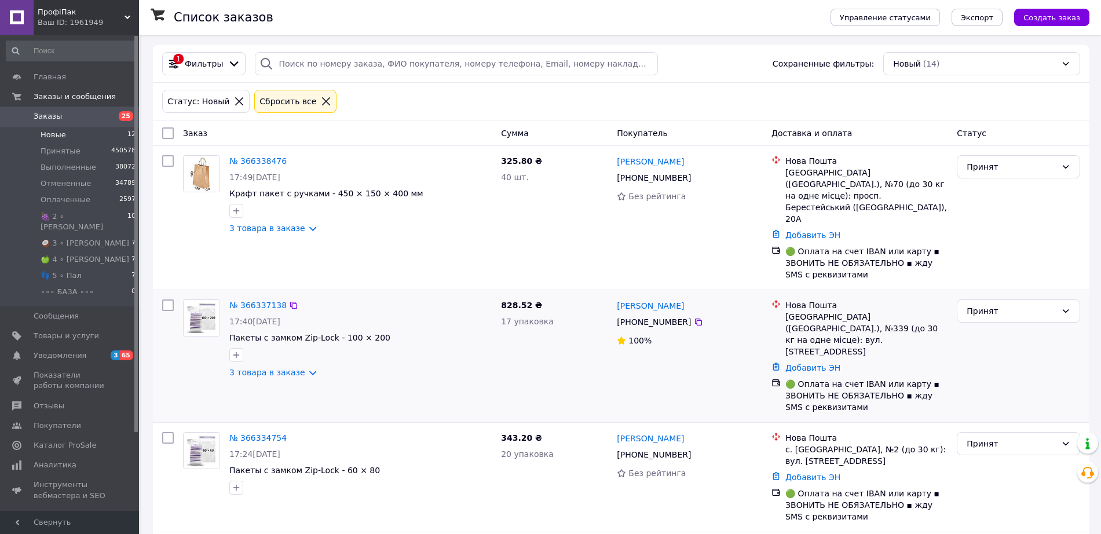
scroll to position [145, 0]
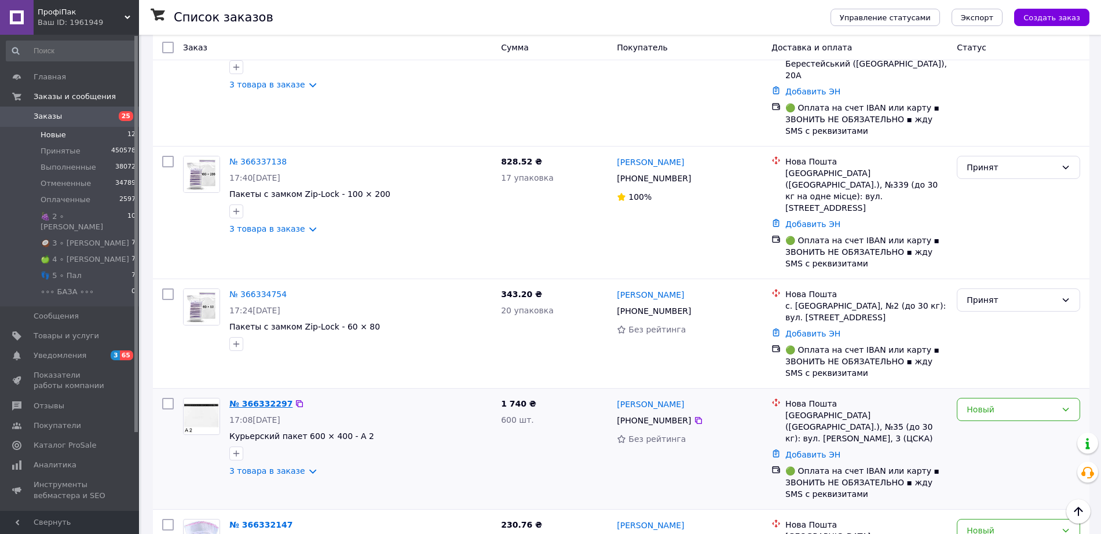
click at [239, 399] on link "№ 366332297" at bounding box center [260, 403] width 63 height 9
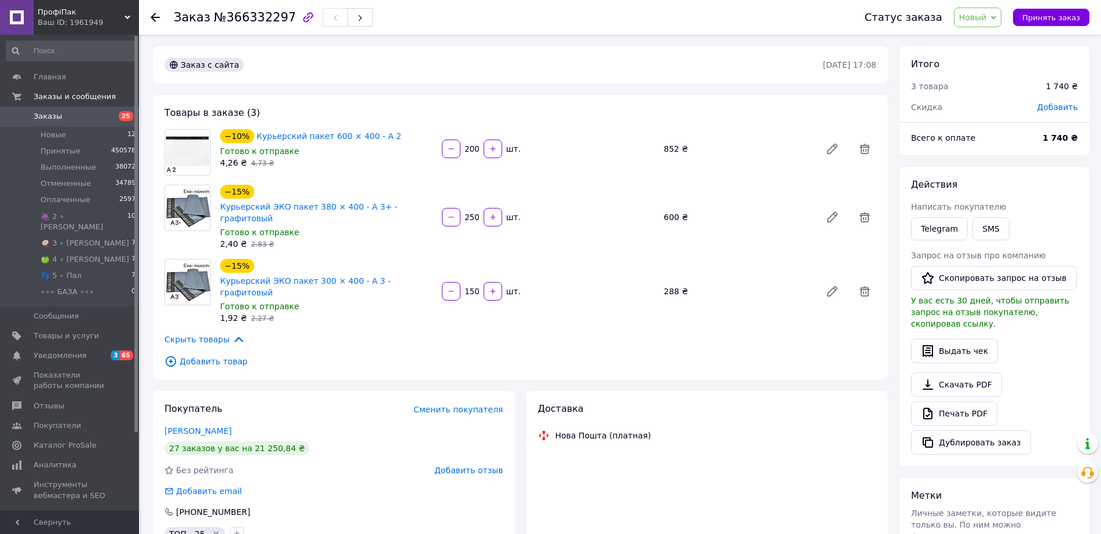
click at [245, 19] on span "№366332297" at bounding box center [255, 17] width 82 height 14
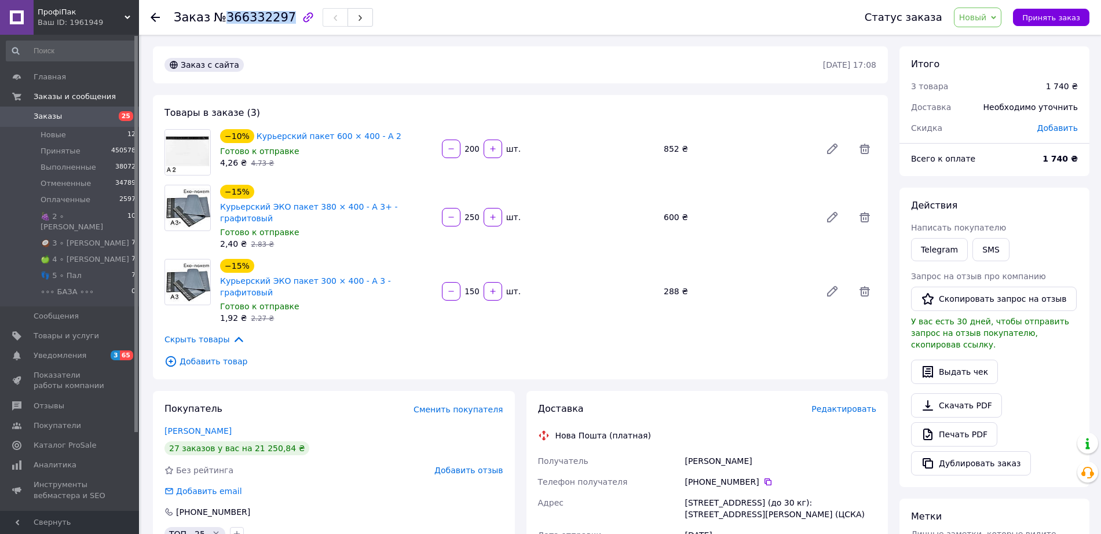
click at [986, 24] on span "Новый" at bounding box center [978, 18] width 48 height 20
click at [985, 37] on li "Принят" at bounding box center [1005, 40] width 100 height 17
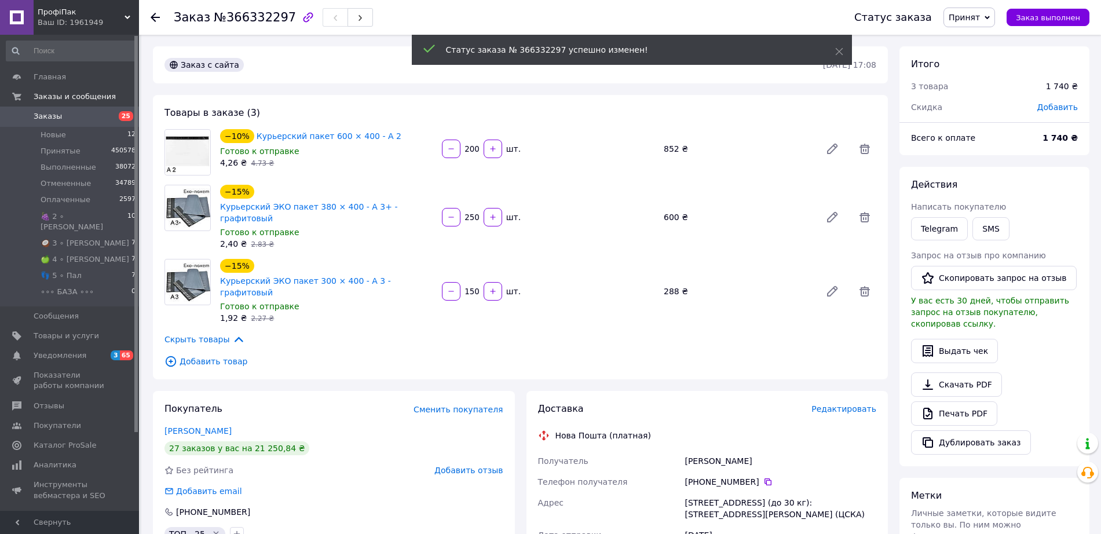
click at [154, 16] on use at bounding box center [155, 17] width 9 height 9
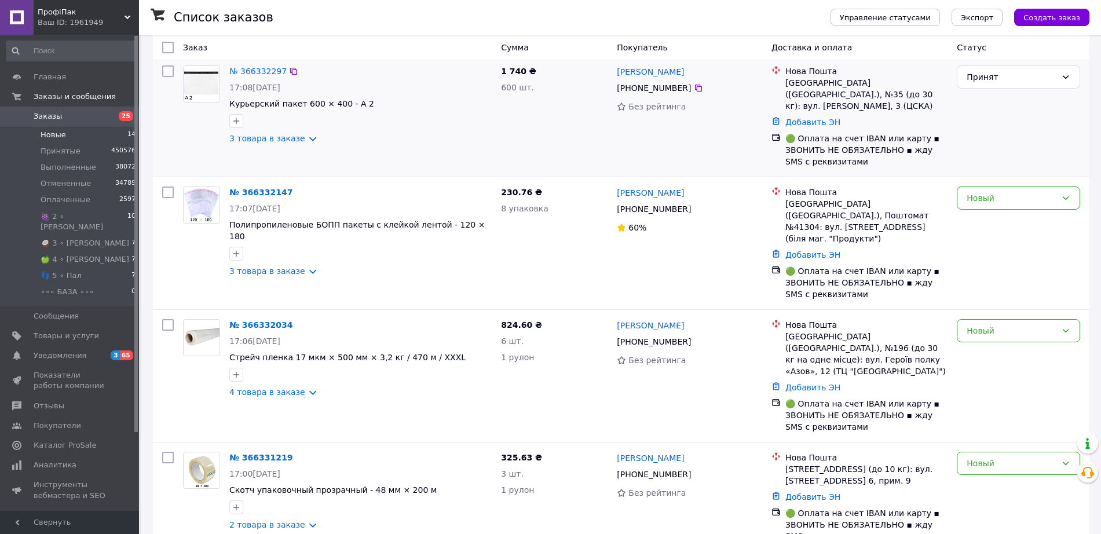
scroll to position [217, 0]
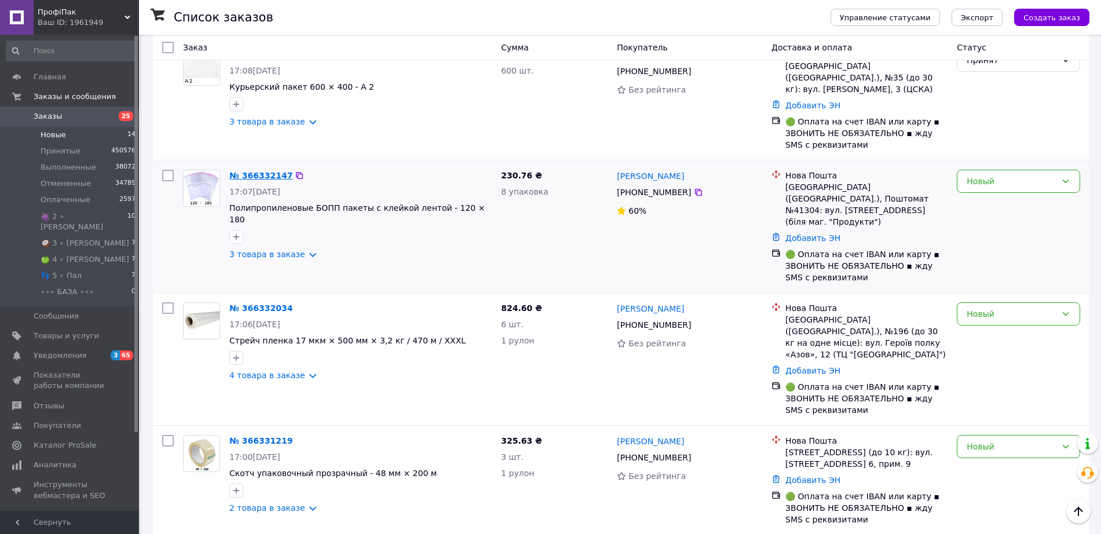
click at [254, 171] on link "№ 366332147" at bounding box center [260, 175] width 63 height 9
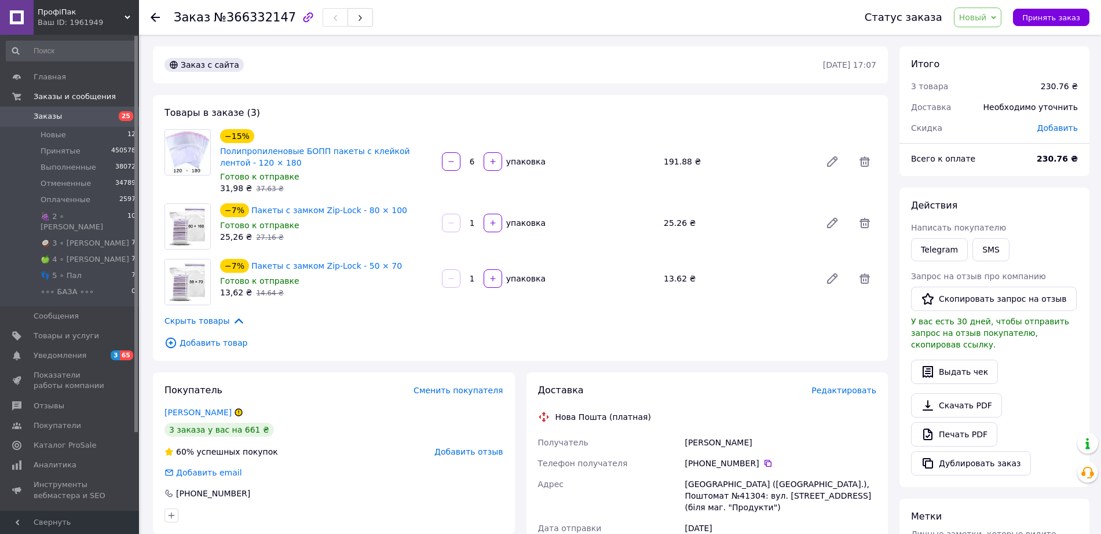
click at [231, 14] on span "№366332147" at bounding box center [255, 17] width 82 height 14
click at [977, 9] on span "Новый" at bounding box center [978, 18] width 48 height 20
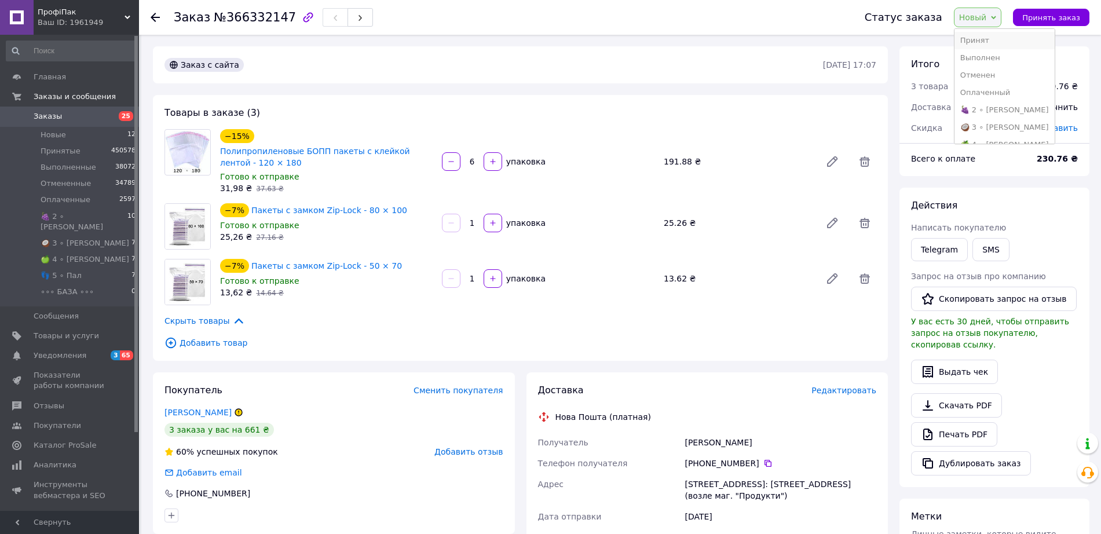
drag, startPoint x: 993, startPoint y: 39, endPoint x: 958, endPoint y: 46, distance: 35.9
click at [992, 39] on li "Принят" at bounding box center [1005, 40] width 100 height 17
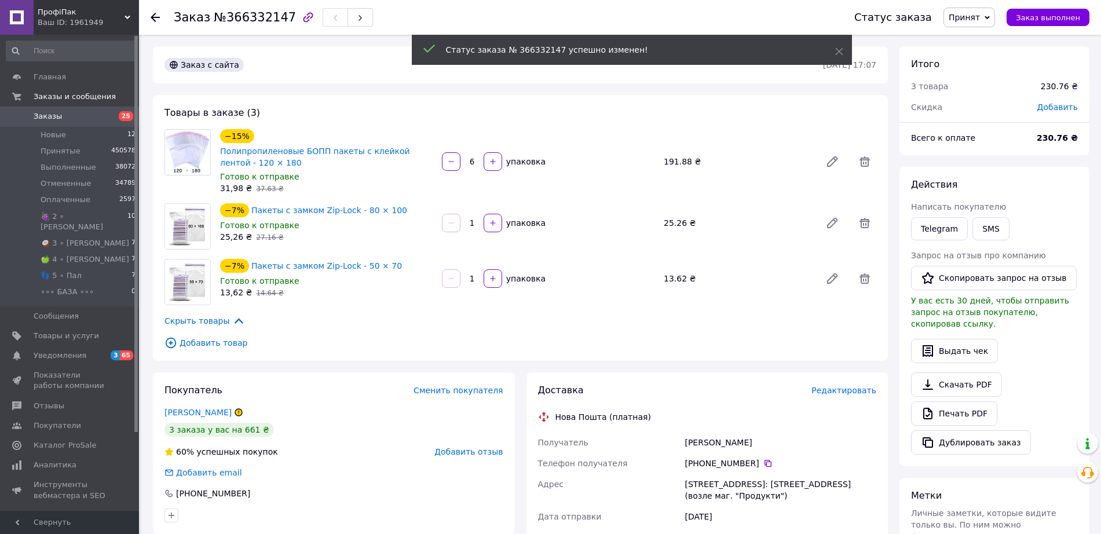
click at [151, 15] on icon at bounding box center [155, 17] width 9 height 9
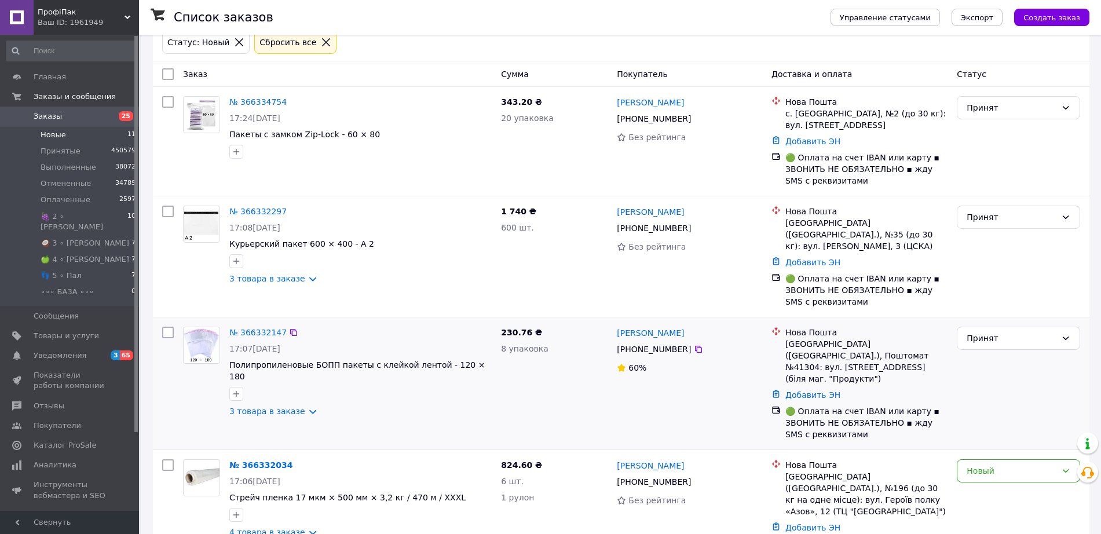
scroll to position [145, 0]
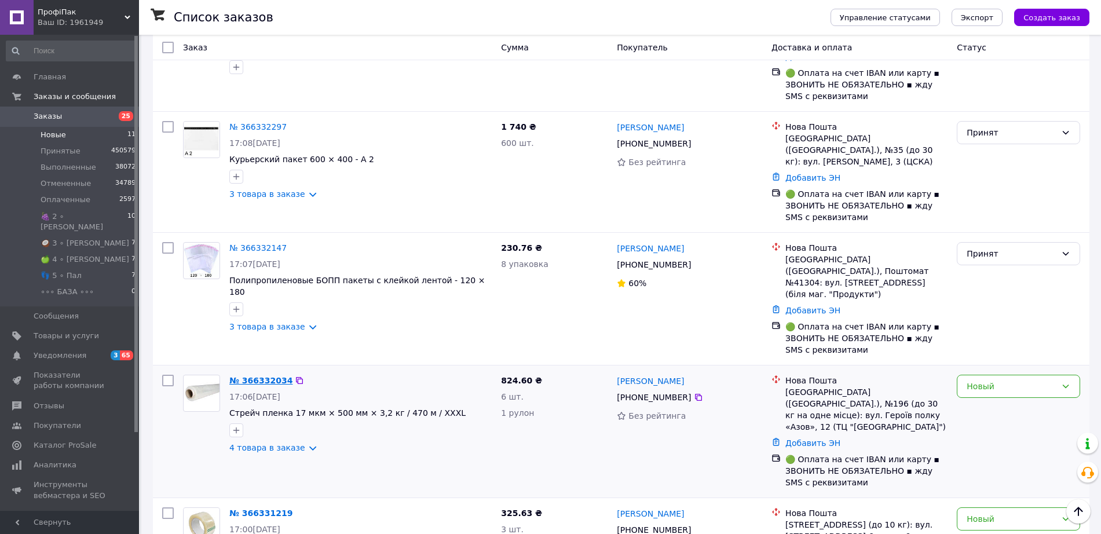
click at [261, 376] on link "№ 366332034" at bounding box center [260, 380] width 63 height 9
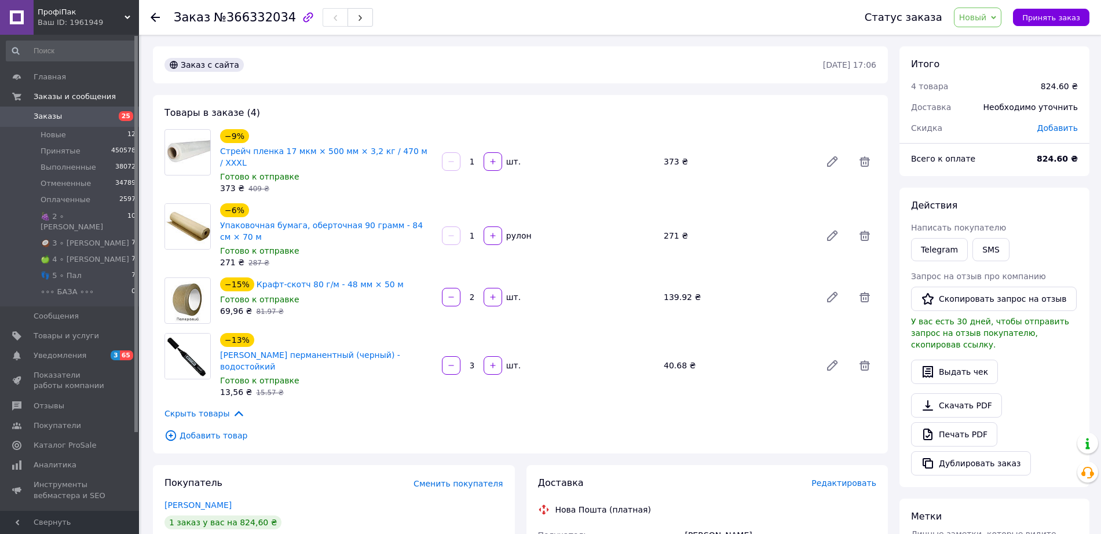
click at [229, 16] on span "№366332034" at bounding box center [255, 17] width 82 height 14
drag, startPoint x: 974, startPoint y: 17, endPoint x: 977, endPoint y: 23, distance: 6.5
click at [975, 17] on span "Новый" at bounding box center [973, 17] width 28 height 9
click at [983, 41] on li "Принят" at bounding box center [1005, 40] width 100 height 17
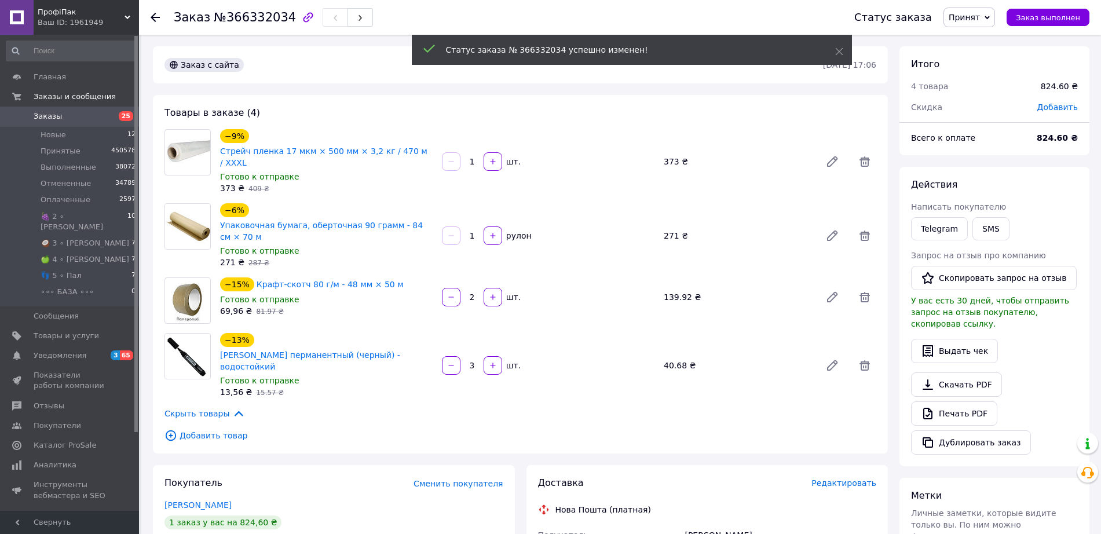
click at [155, 17] on use at bounding box center [155, 17] width 9 height 9
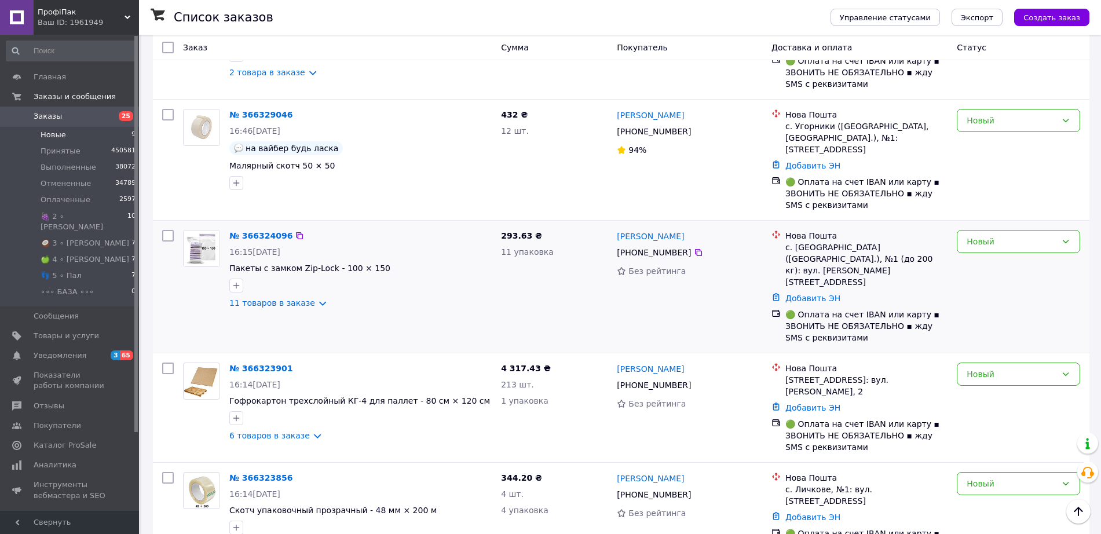
scroll to position [145, 0]
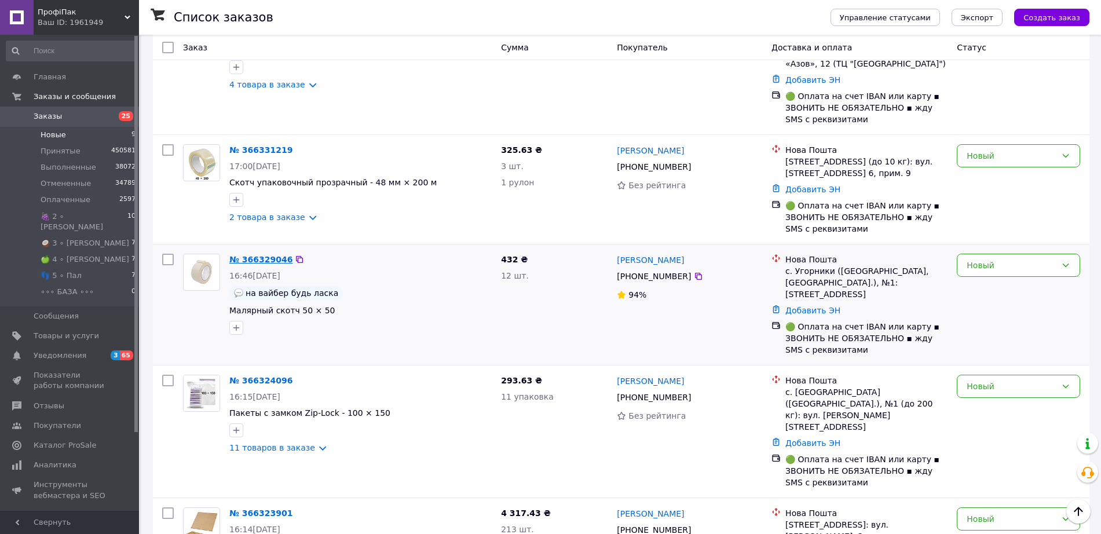
click at [268, 255] on link "№ 366329046" at bounding box center [260, 259] width 63 height 9
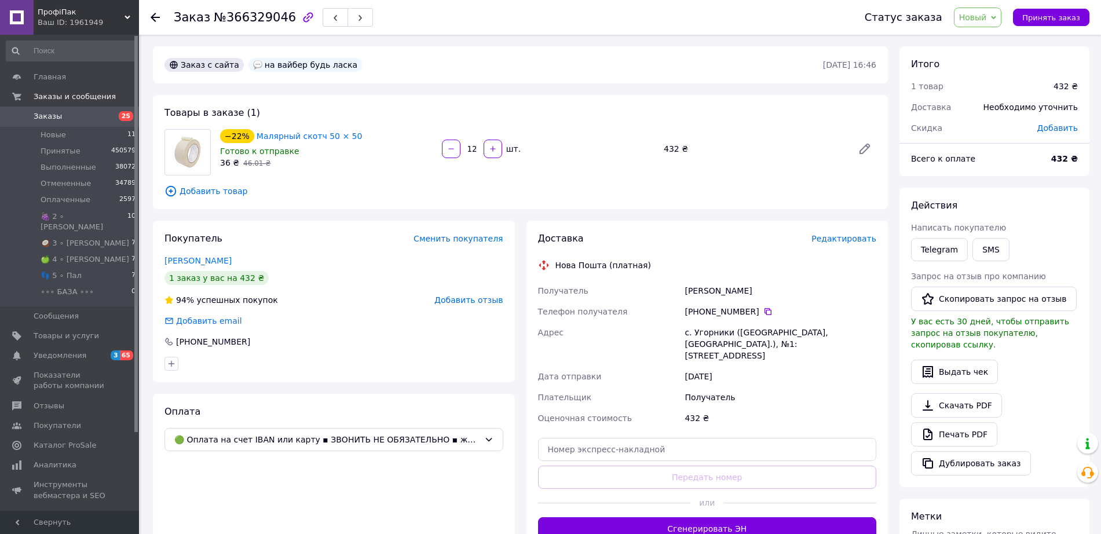
click at [244, 10] on span "№366329046" at bounding box center [255, 17] width 82 height 14
click at [987, 14] on span "Новый" at bounding box center [973, 17] width 28 height 9
click at [996, 42] on li "Принят" at bounding box center [1005, 40] width 100 height 17
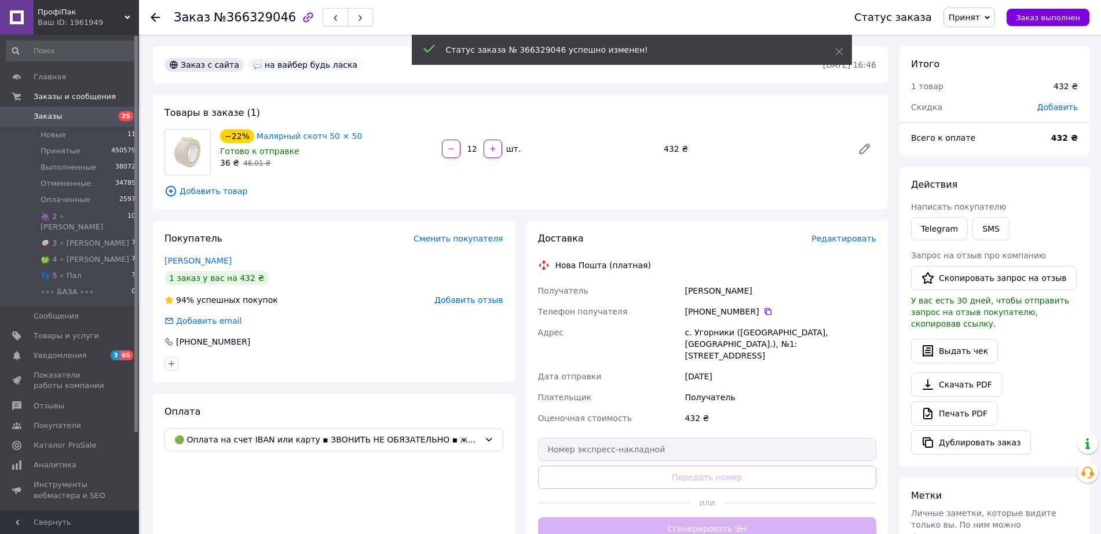
click at [154, 16] on icon at bounding box center [155, 17] width 9 height 9
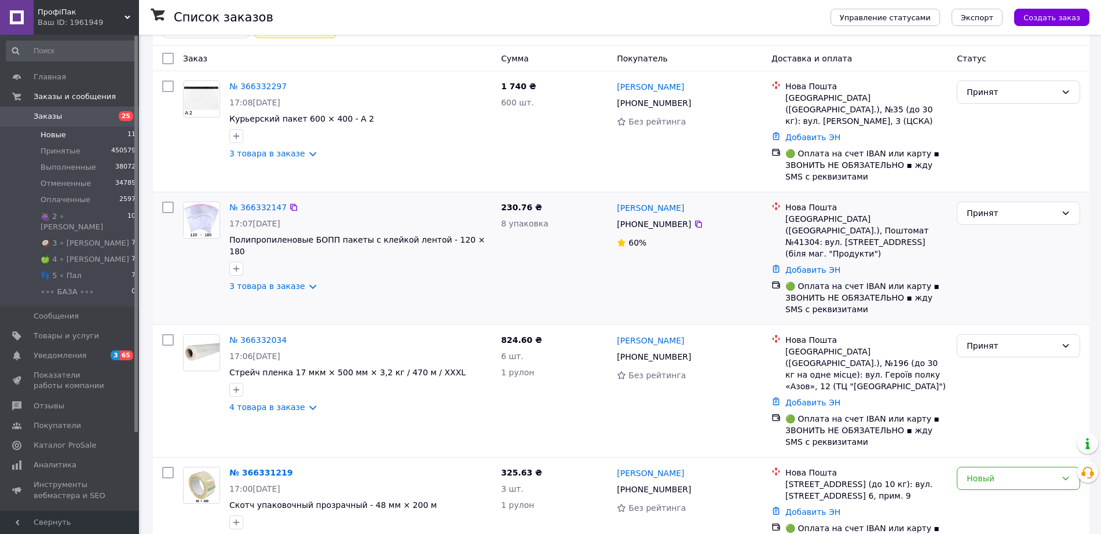
scroll to position [145, 0]
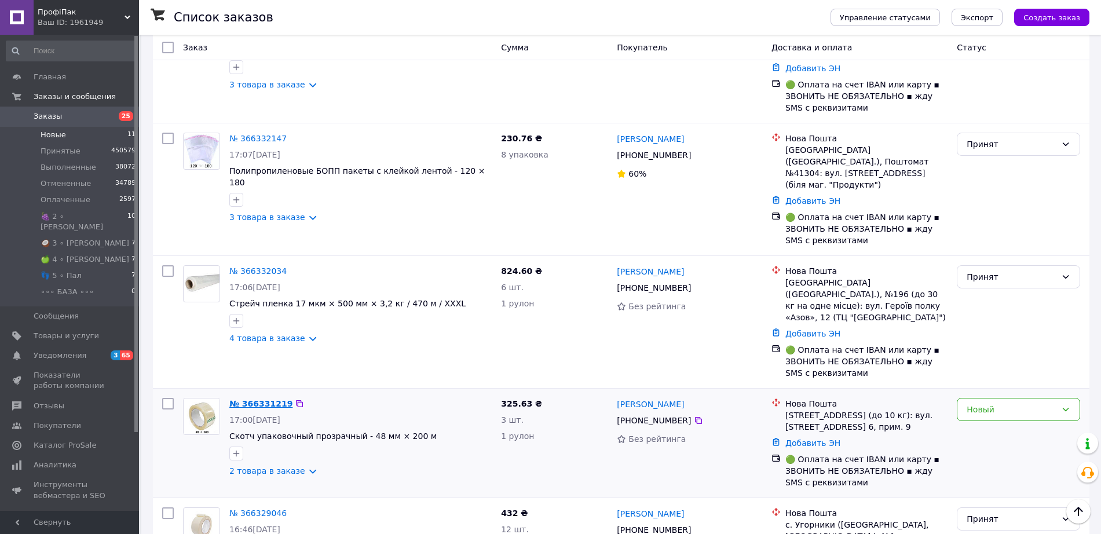
click at [266, 399] on link "№ 366331219" at bounding box center [260, 403] width 63 height 9
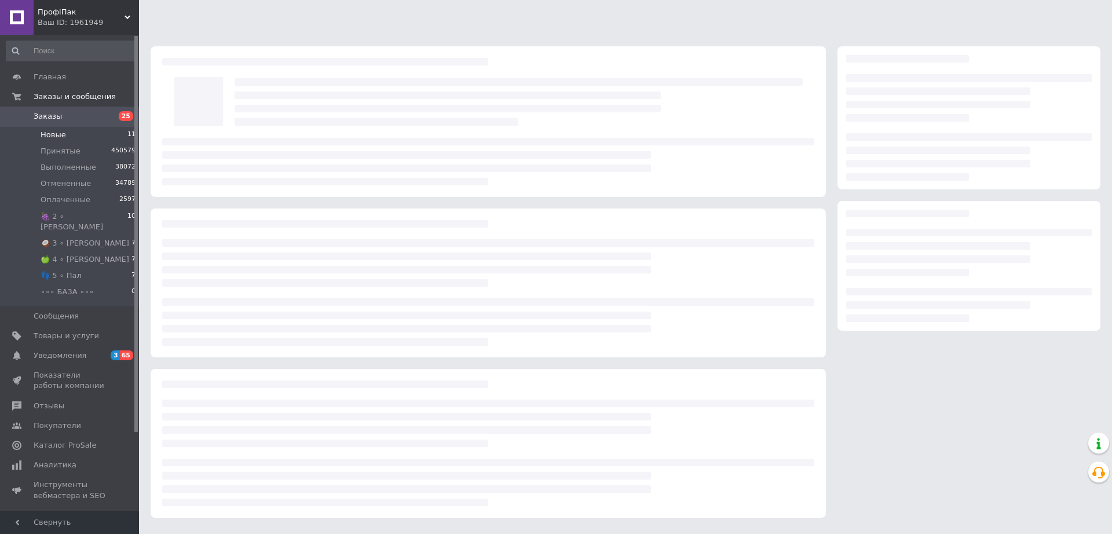
drag, startPoint x: 266, startPoint y: 354, endPoint x: 269, endPoint y: 361, distance: 7.5
click at [269, 361] on div at bounding box center [488, 282] width 687 height 483
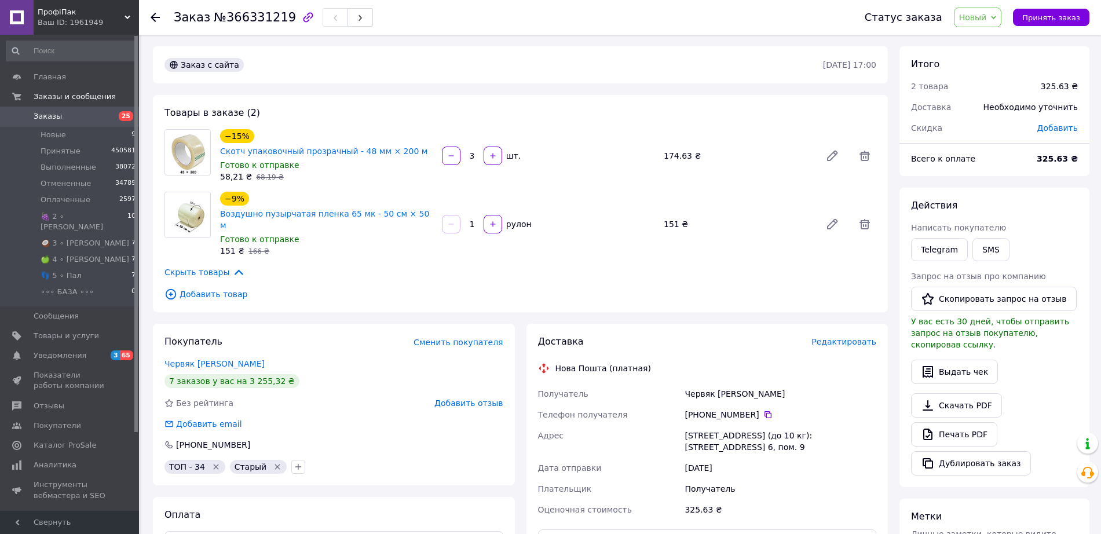
click at [230, 19] on span "№366331219" at bounding box center [255, 17] width 82 height 14
click at [996, 20] on span "Новый" at bounding box center [978, 18] width 48 height 20
drag, startPoint x: 980, startPoint y: 39, endPoint x: 972, endPoint y: 52, distance: 14.6
click at [979, 41] on li "Принят" at bounding box center [1005, 40] width 100 height 17
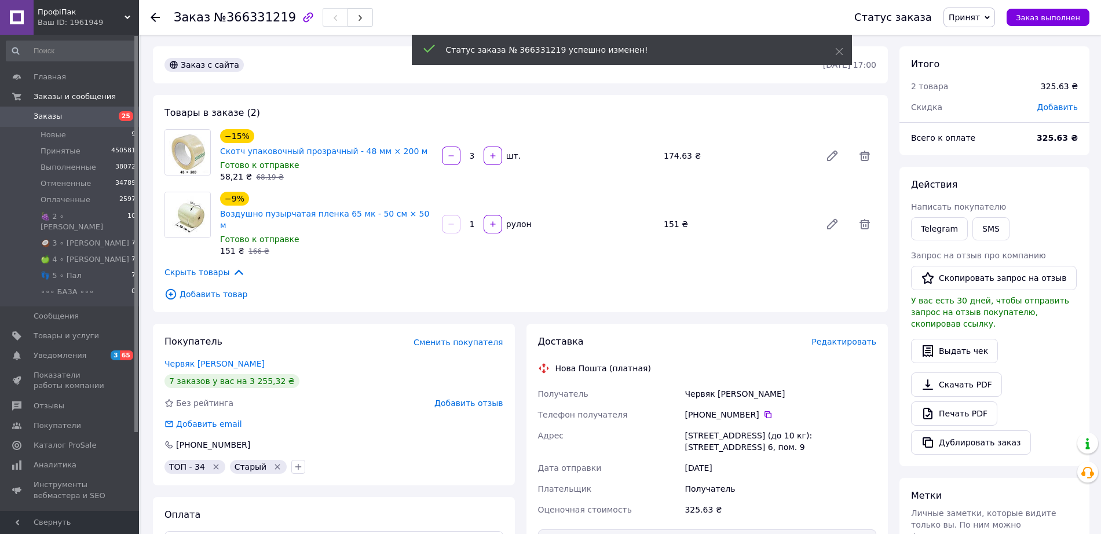
click at [154, 14] on use at bounding box center [155, 17] width 9 height 9
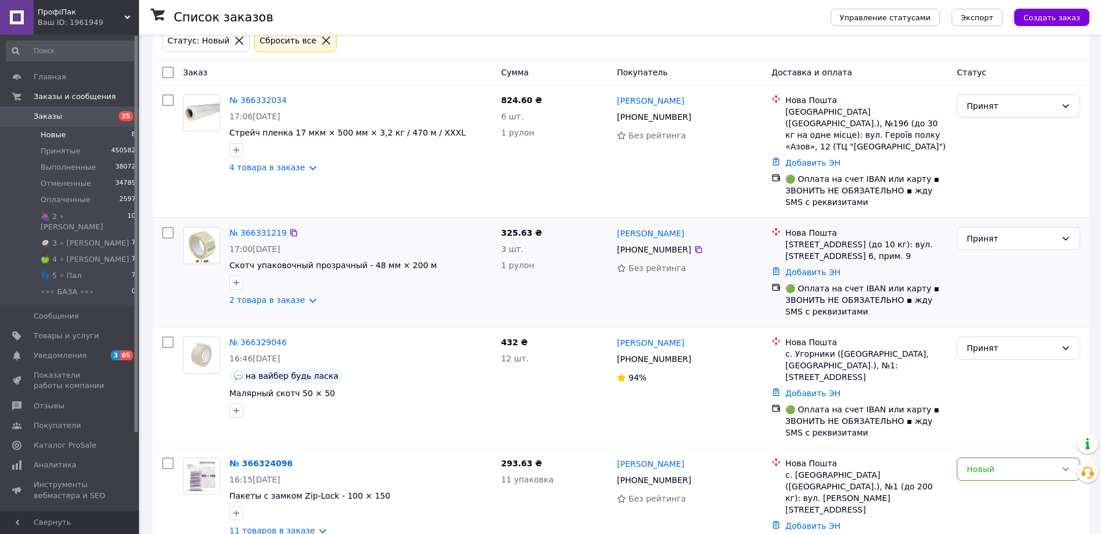
scroll to position [145, 0]
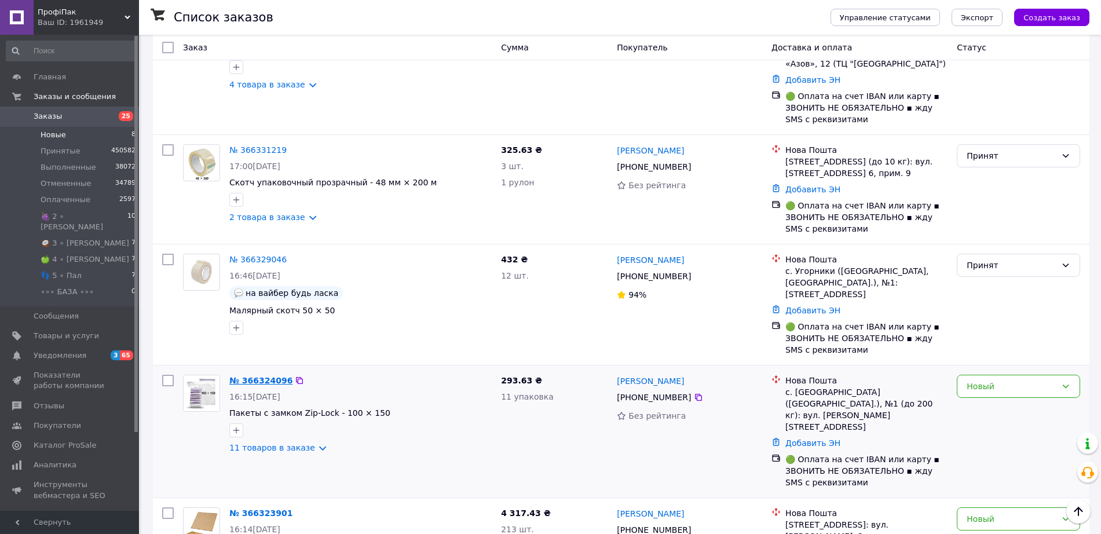
click at [258, 376] on link "№ 366324096" at bounding box center [260, 380] width 63 height 9
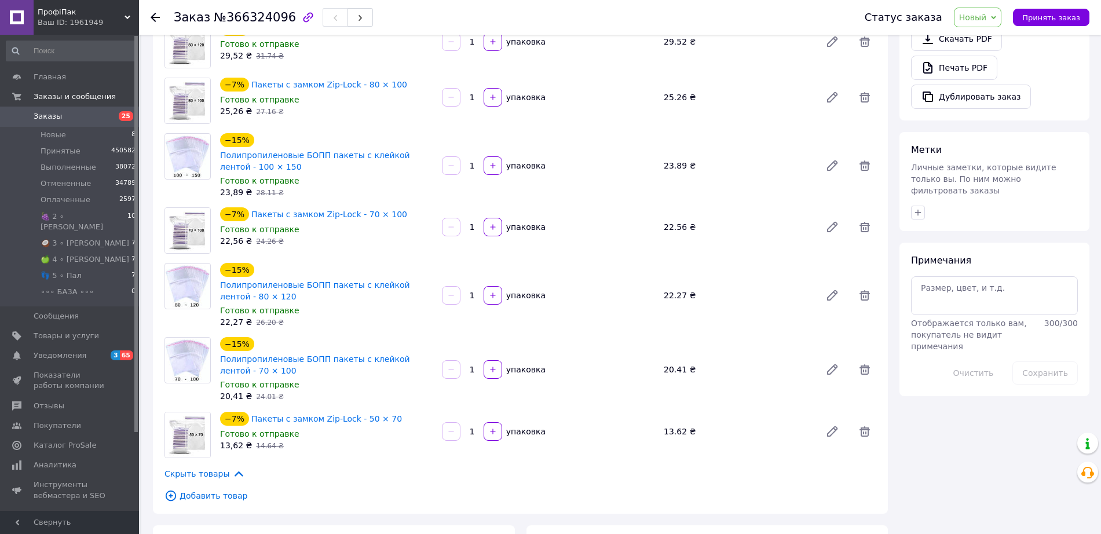
scroll to position [434, 0]
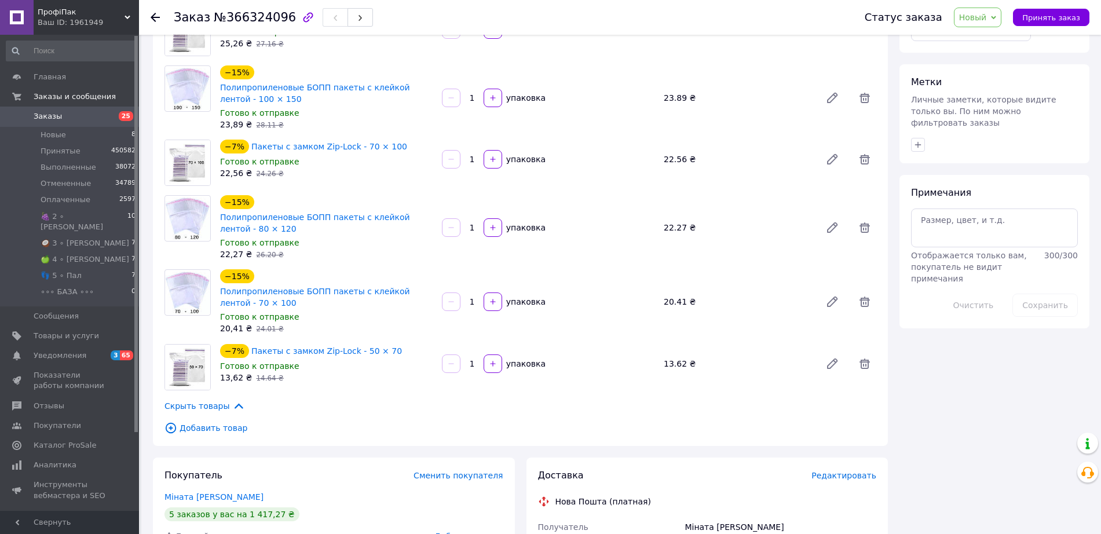
click at [253, 20] on span "№366324096" at bounding box center [255, 17] width 82 height 14
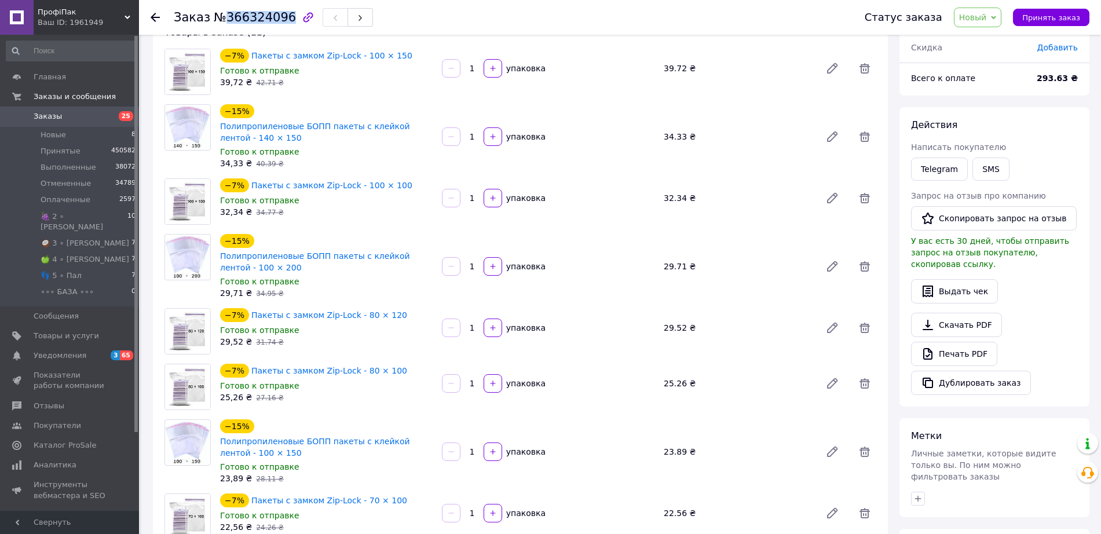
scroll to position [0, 0]
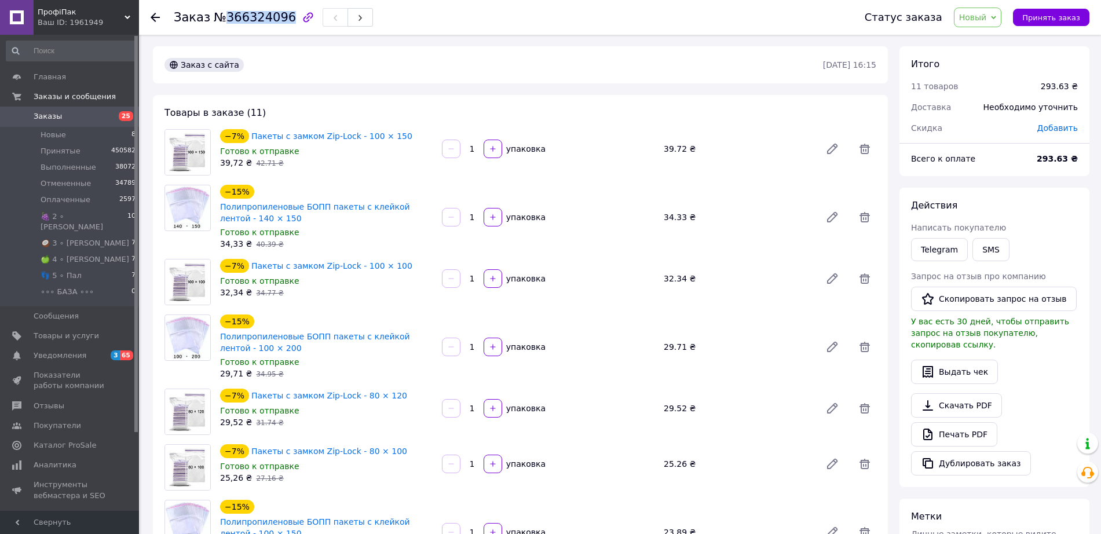
click at [970, 19] on span "Новый" at bounding box center [973, 17] width 28 height 9
click at [981, 38] on li "Принят" at bounding box center [1005, 40] width 100 height 17
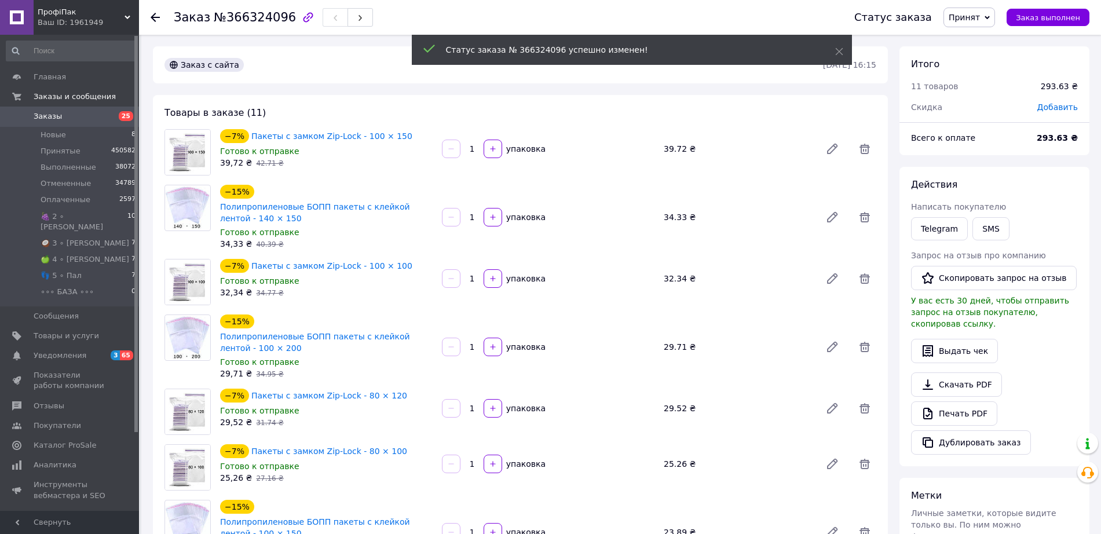
click at [151, 16] on icon at bounding box center [155, 17] width 9 height 9
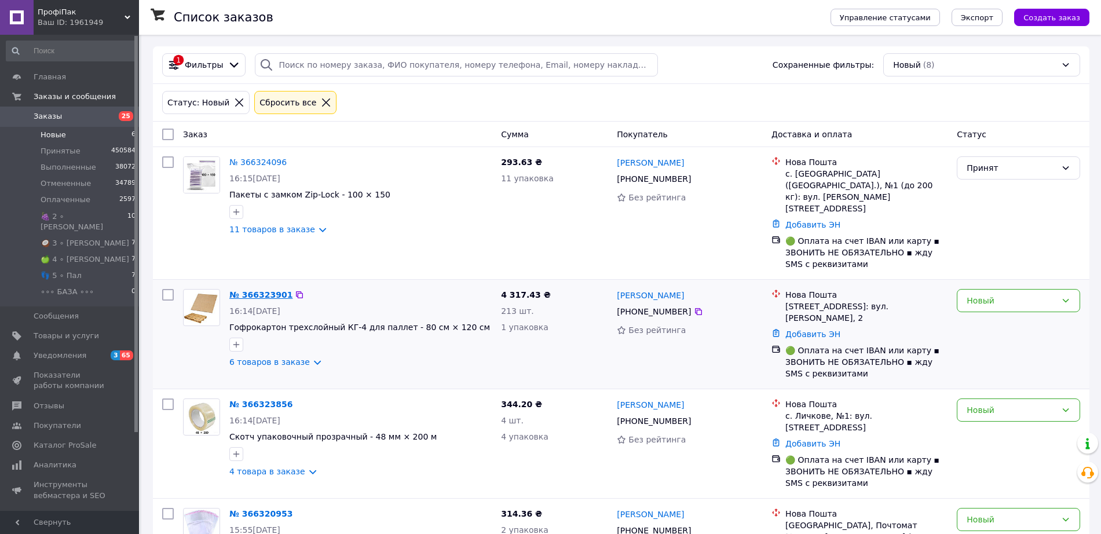
click at [242, 290] on link "№ 366323901" at bounding box center [260, 294] width 63 height 9
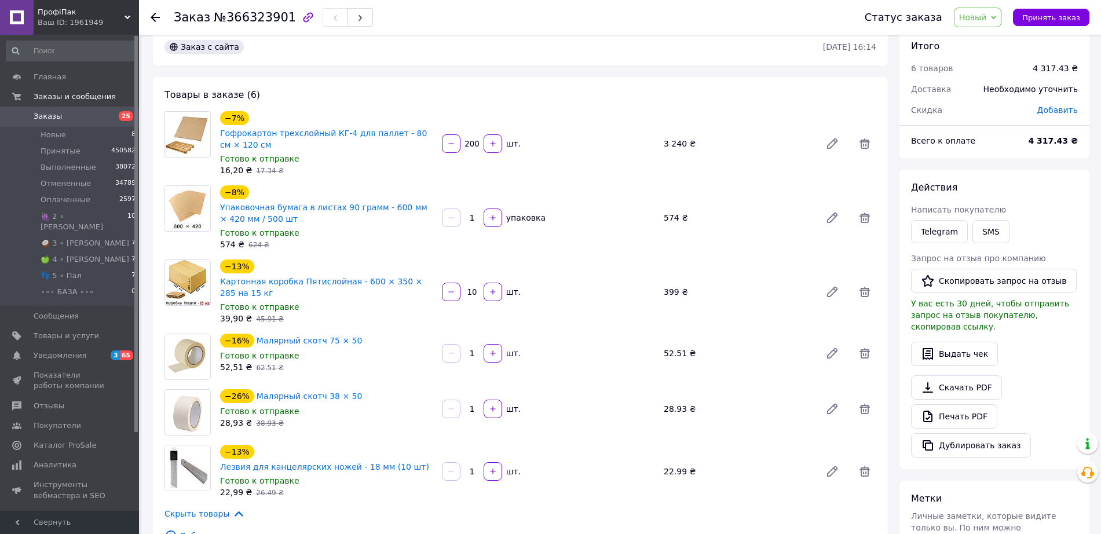
scroll to position [145, 0]
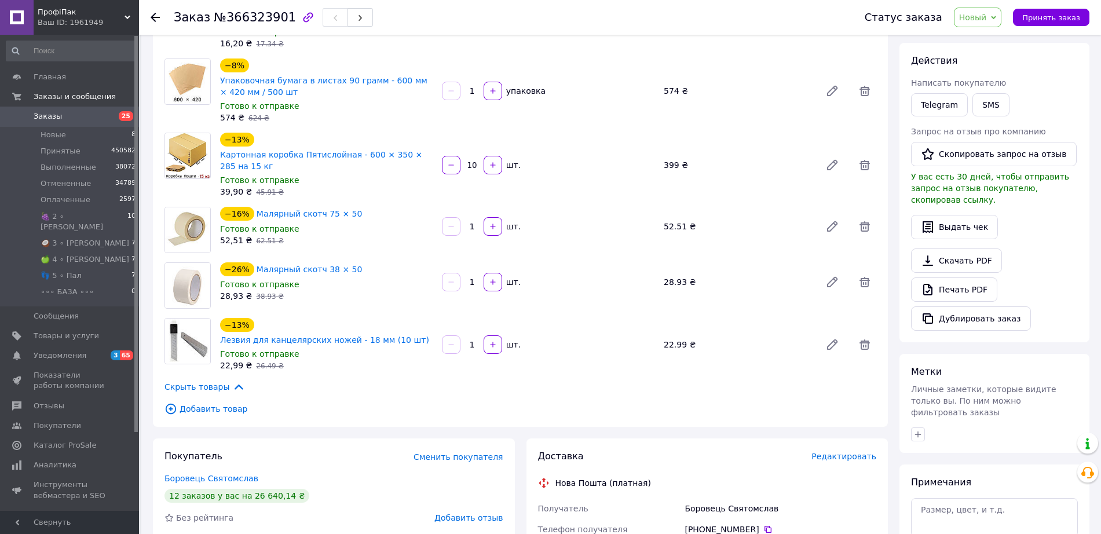
click at [240, 16] on span "№366323901" at bounding box center [255, 17] width 82 height 14
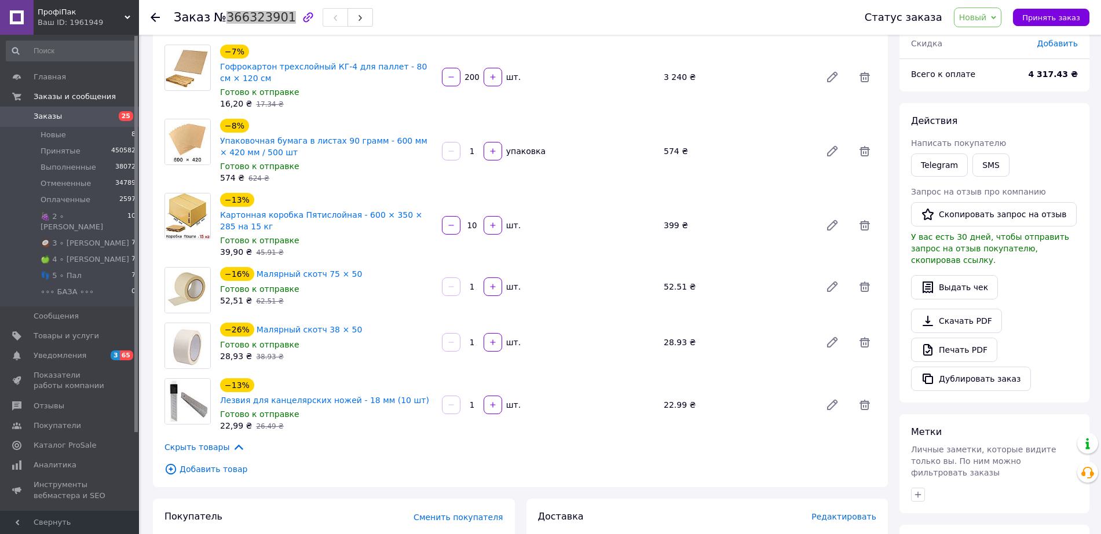
scroll to position [0, 0]
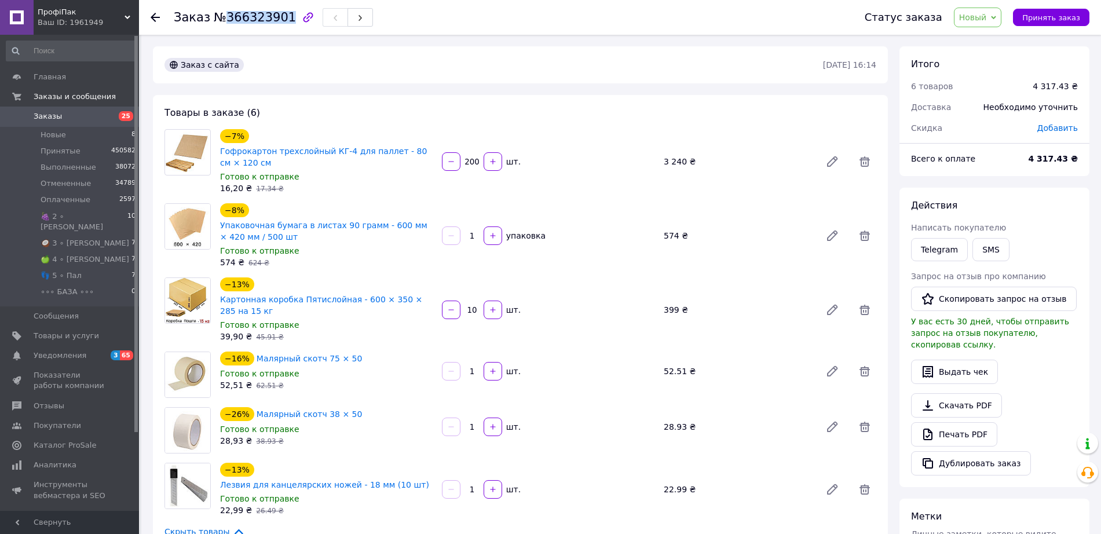
click at [983, 26] on span "Новый" at bounding box center [978, 18] width 48 height 20
click at [990, 44] on li "Принят" at bounding box center [1005, 40] width 100 height 17
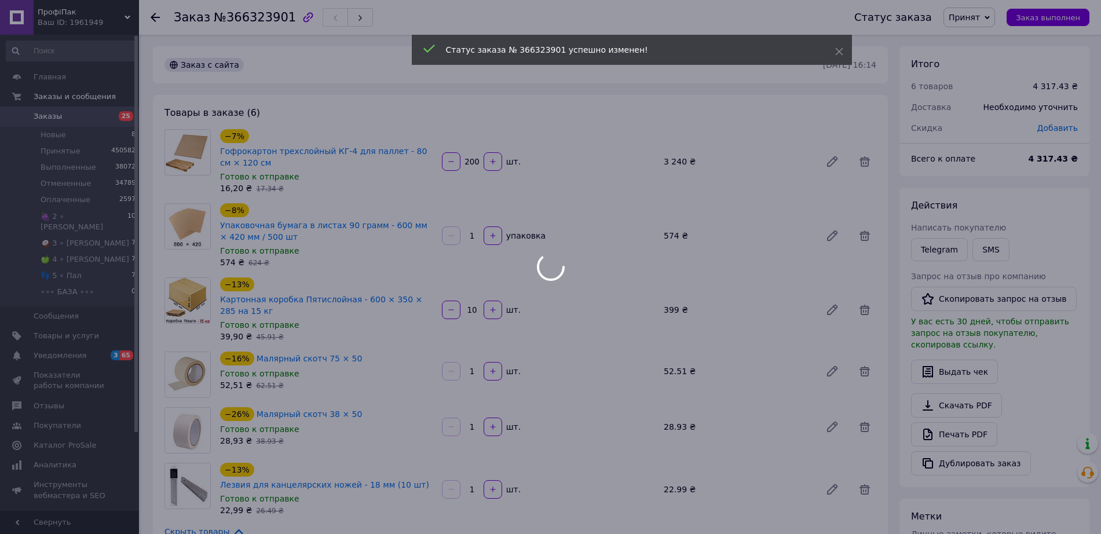
click at [149, 16] on div at bounding box center [550, 267] width 1101 height 534
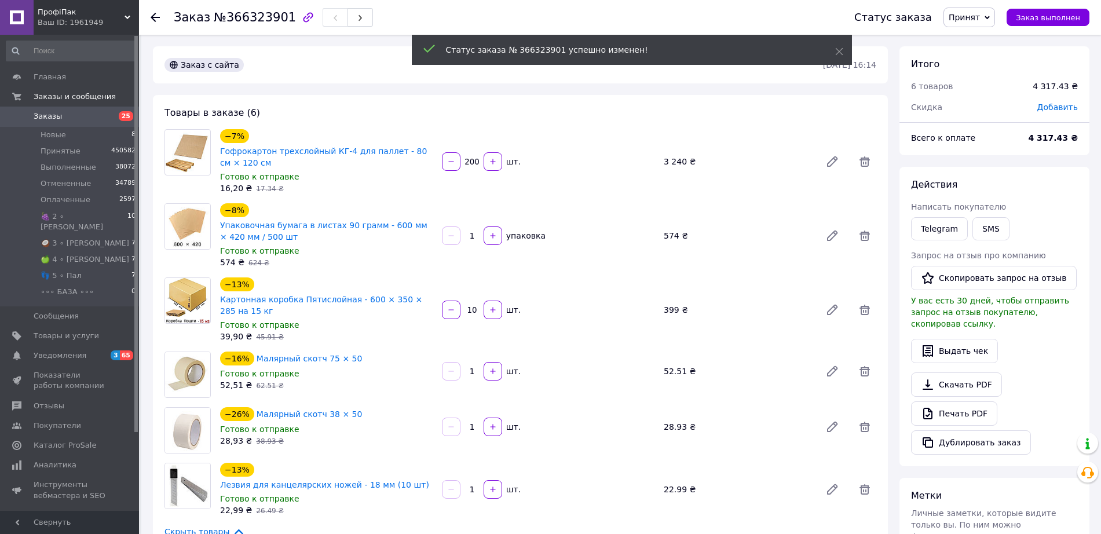
click at [152, 14] on icon at bounding box center [155, 17] width 9 height 9
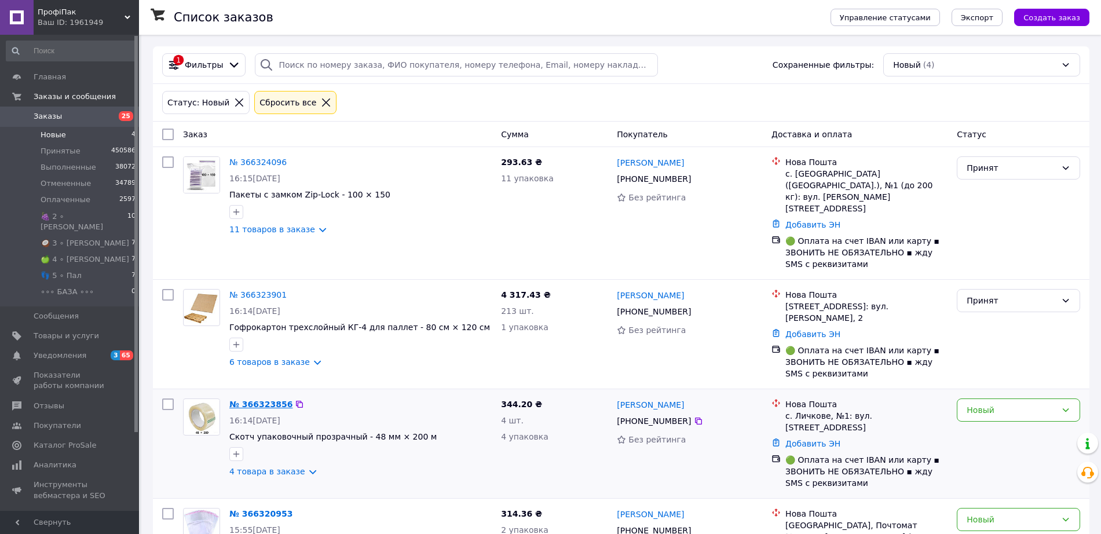
click at [255, 400] on link "№ 366323856" at bounding box center [260, 404] width 63 height 9
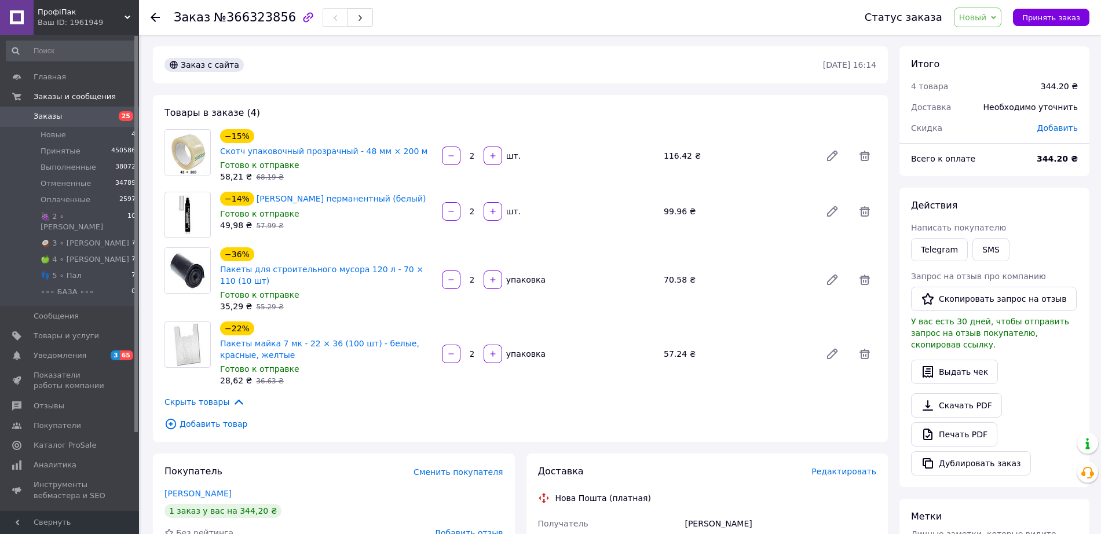
click at [262, 20] on span "№366323856" at bounding box center [255, 17] width 82 height 14
click at [987, 18] on span "Новый" at bounding box center [973, 17] width 28 height 9
click at [987, 42] on li "Принят" at bounding box center [1005, 40] width 100 height 17
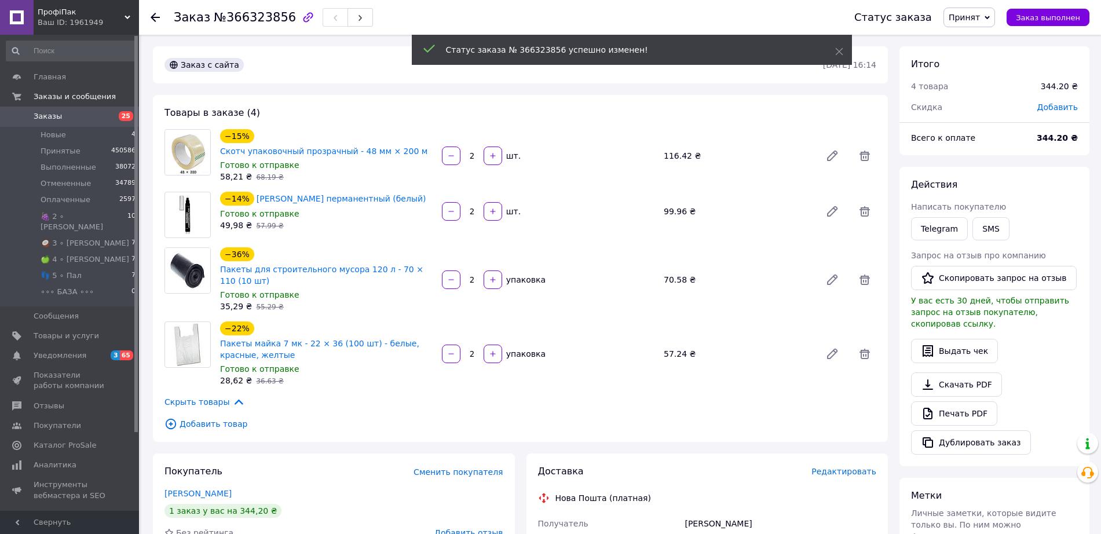
click at [152, 16] on use at bounding box center [155, 17] width 9 height 9
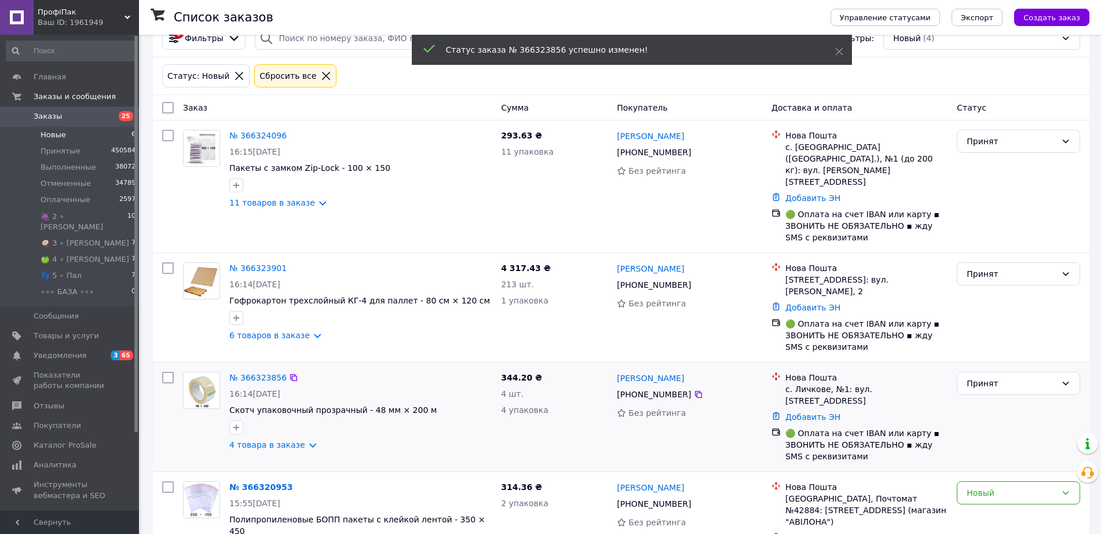
scroll to position [40, 0]
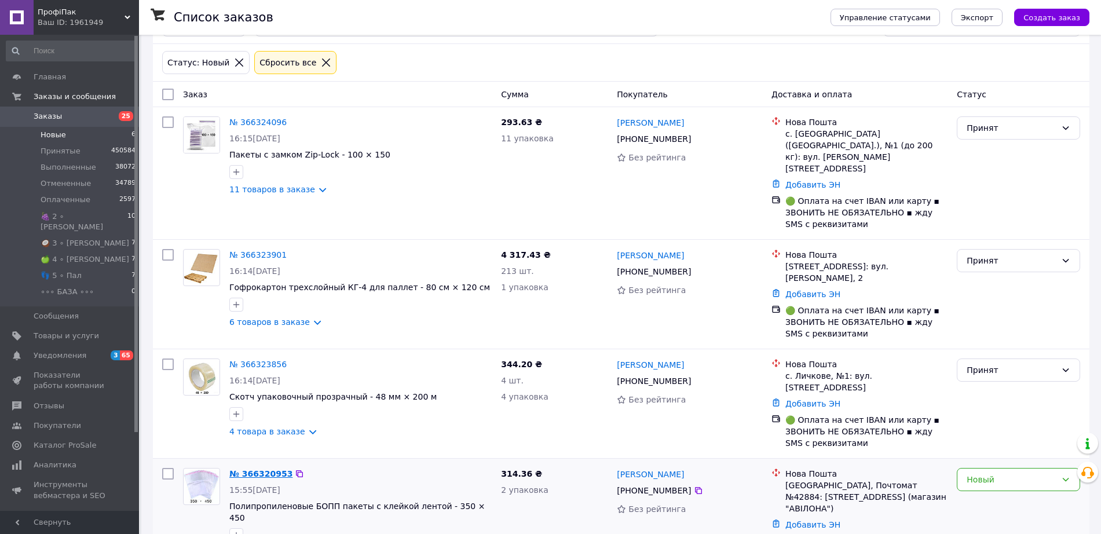
click at [255, 469] on link "№ 366320953" at bounding box center [260, 473] width 63 height 9
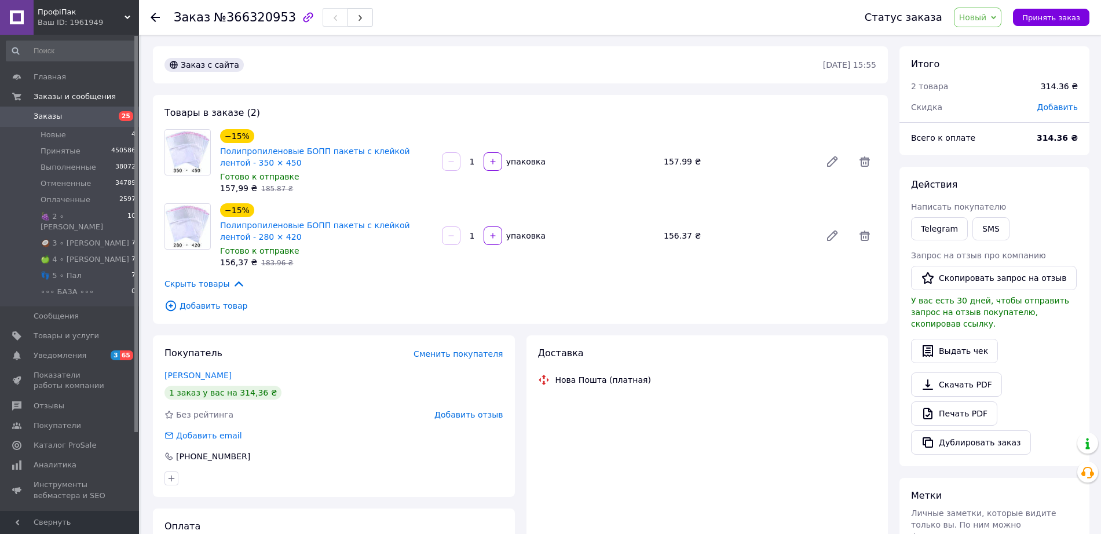
click at [256, 19] on span "№366320953" at bounding box center [255, 17] width 82 height 14
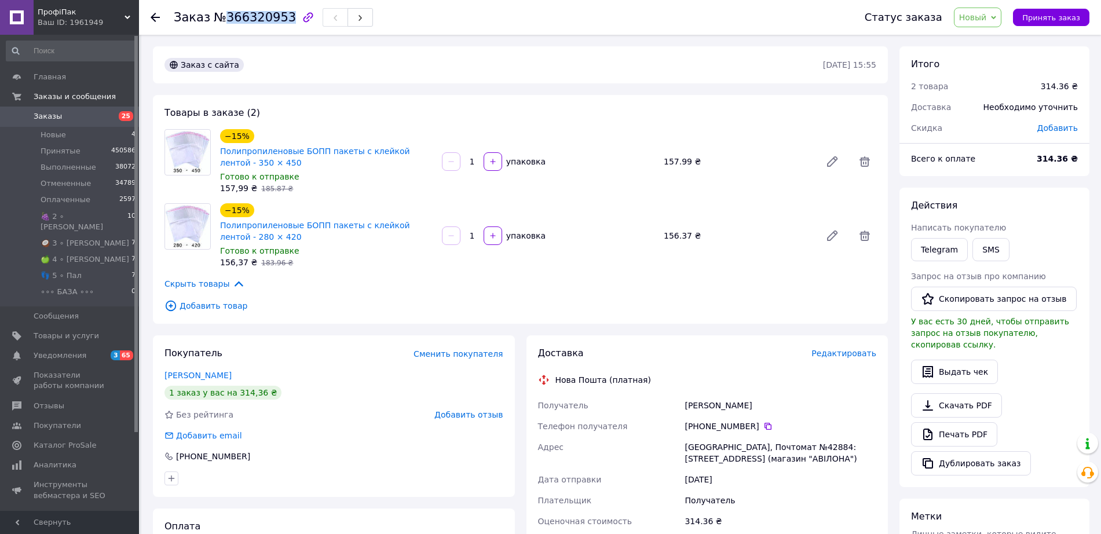
click at [1002, 12] on span "Новый" at bounding box center [978, 18] width 48 height 20
click at [994, 41] on li "Принят" at bounding box center [1005, 40] width 100 height 17
click at [154, 16] on icon at bounding box center [155, 17] width 9 height 9
